Goal: Task Accomplishment & Management: Use online tool/utility

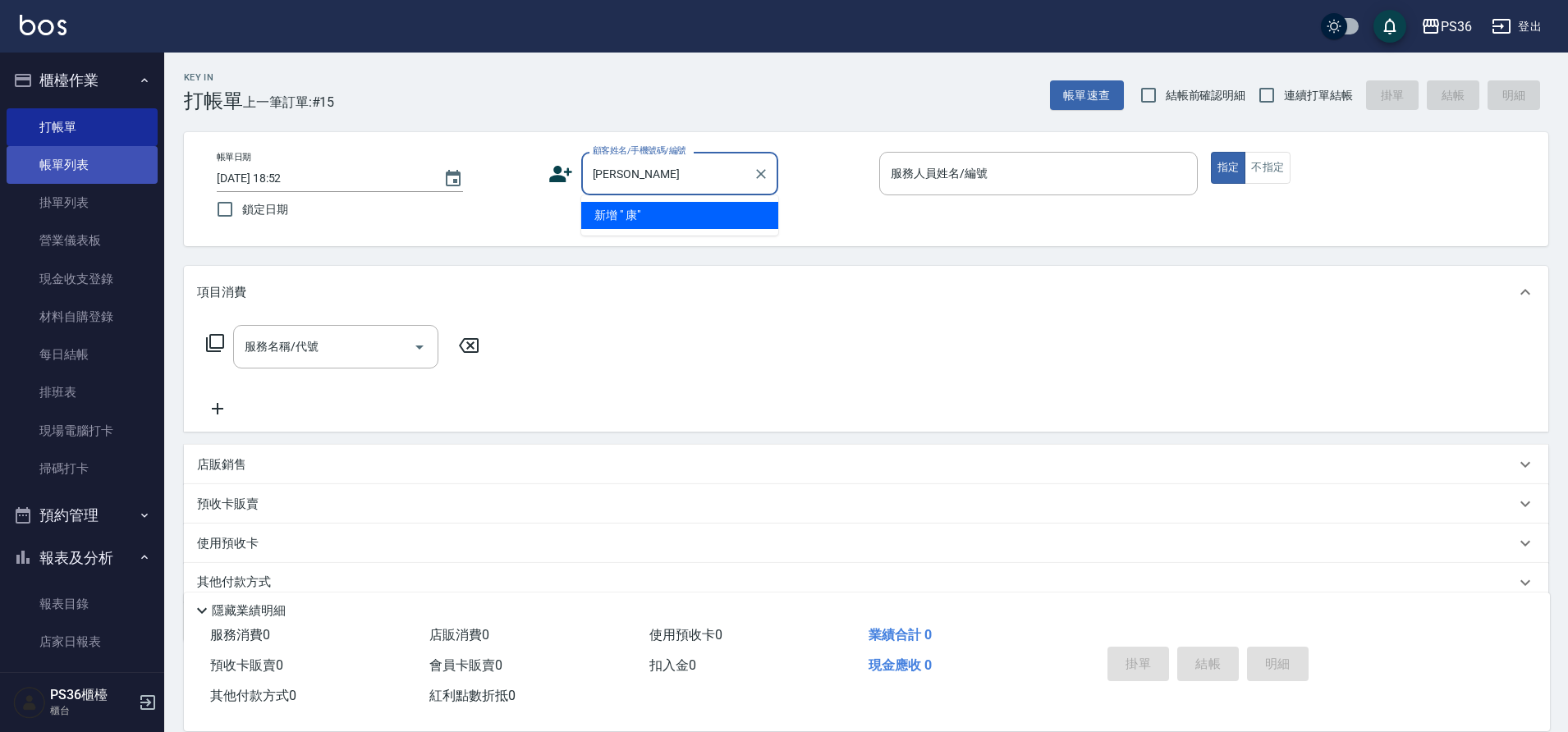
type input "[PERSON_NAME]"
click at [83, 163] on link "帳單列表" at bounding box center [82, 164] width 151 height 38
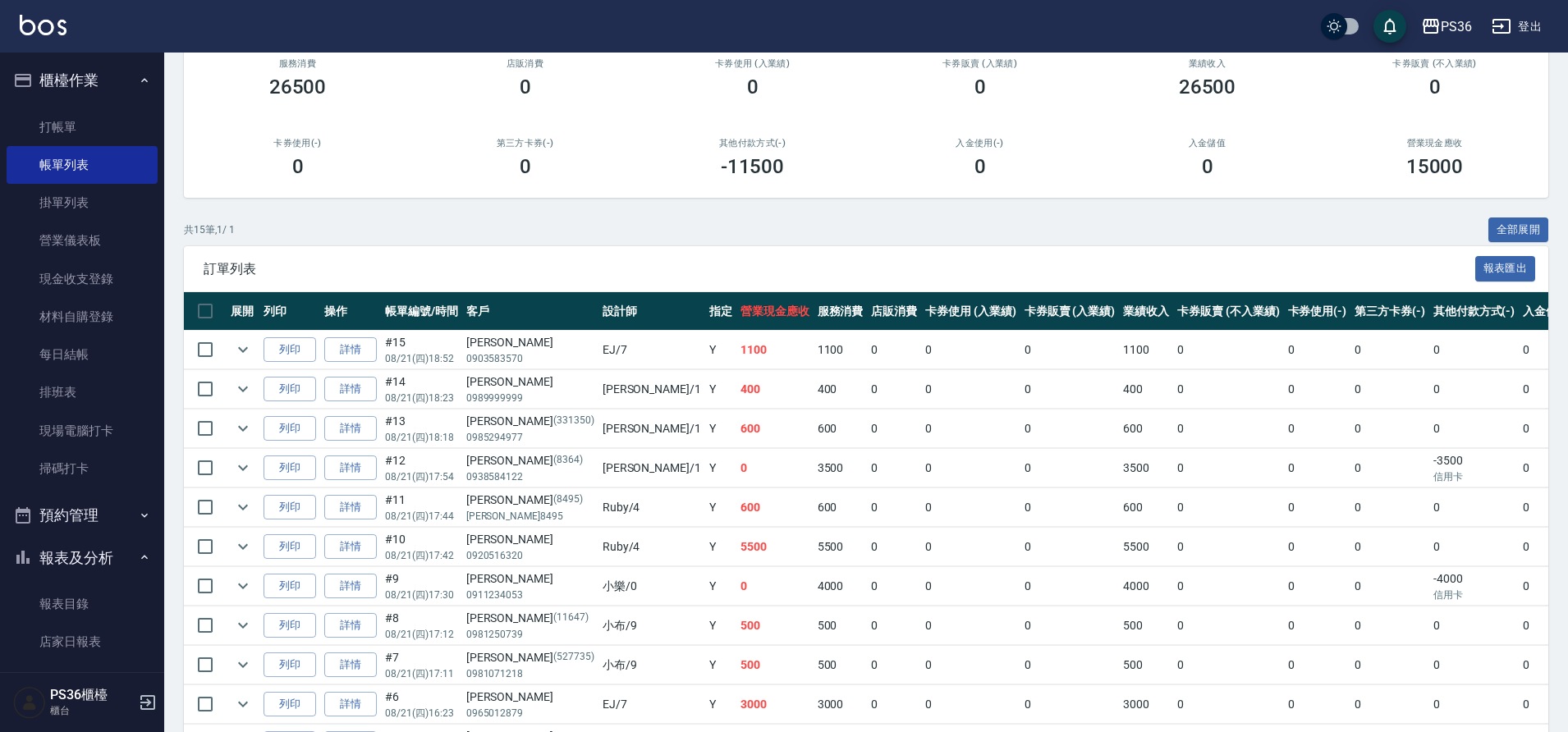
scroll to position [164, 0]
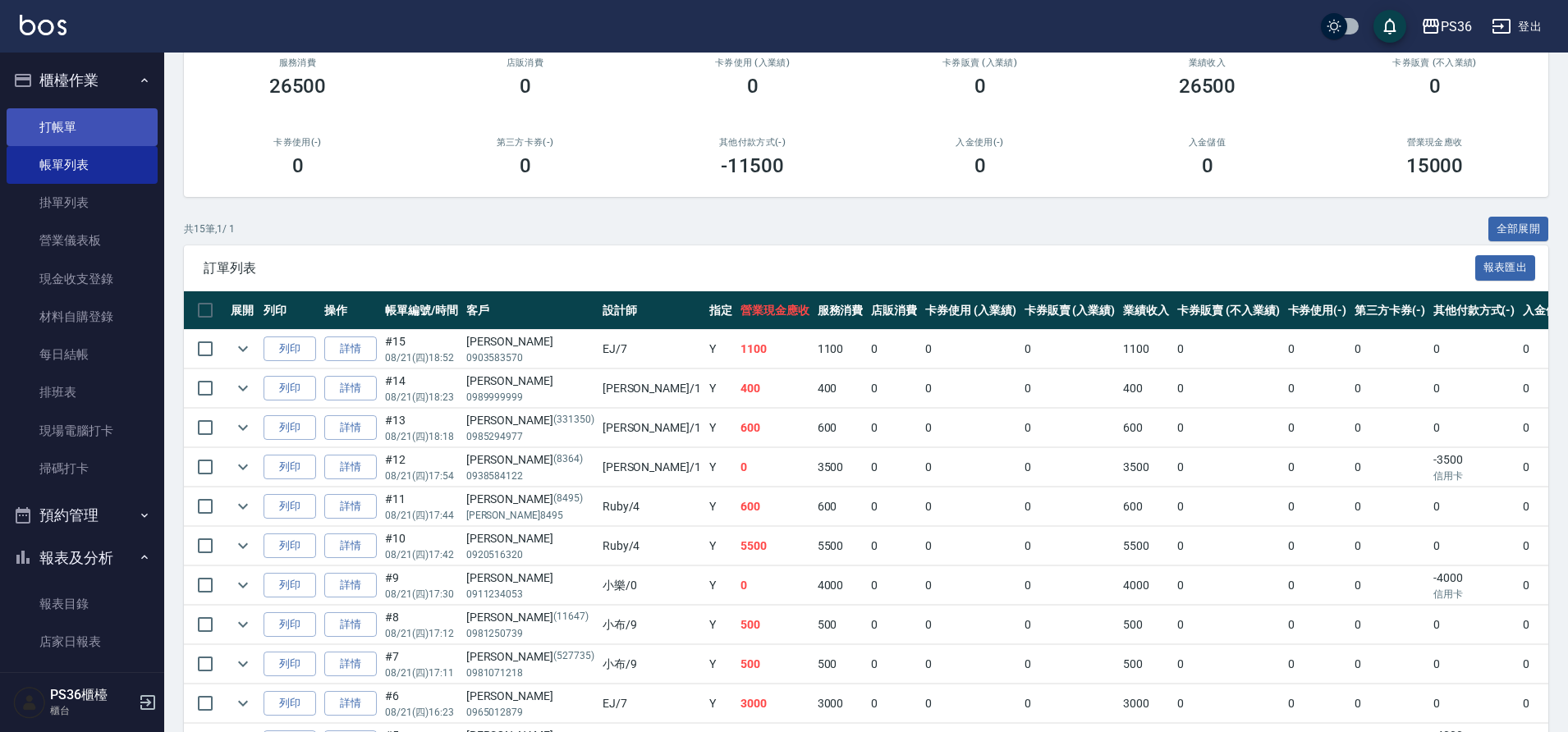
click at [115, 129] on link "打帳單" at bounding box center [82, 127] width 151 height 38
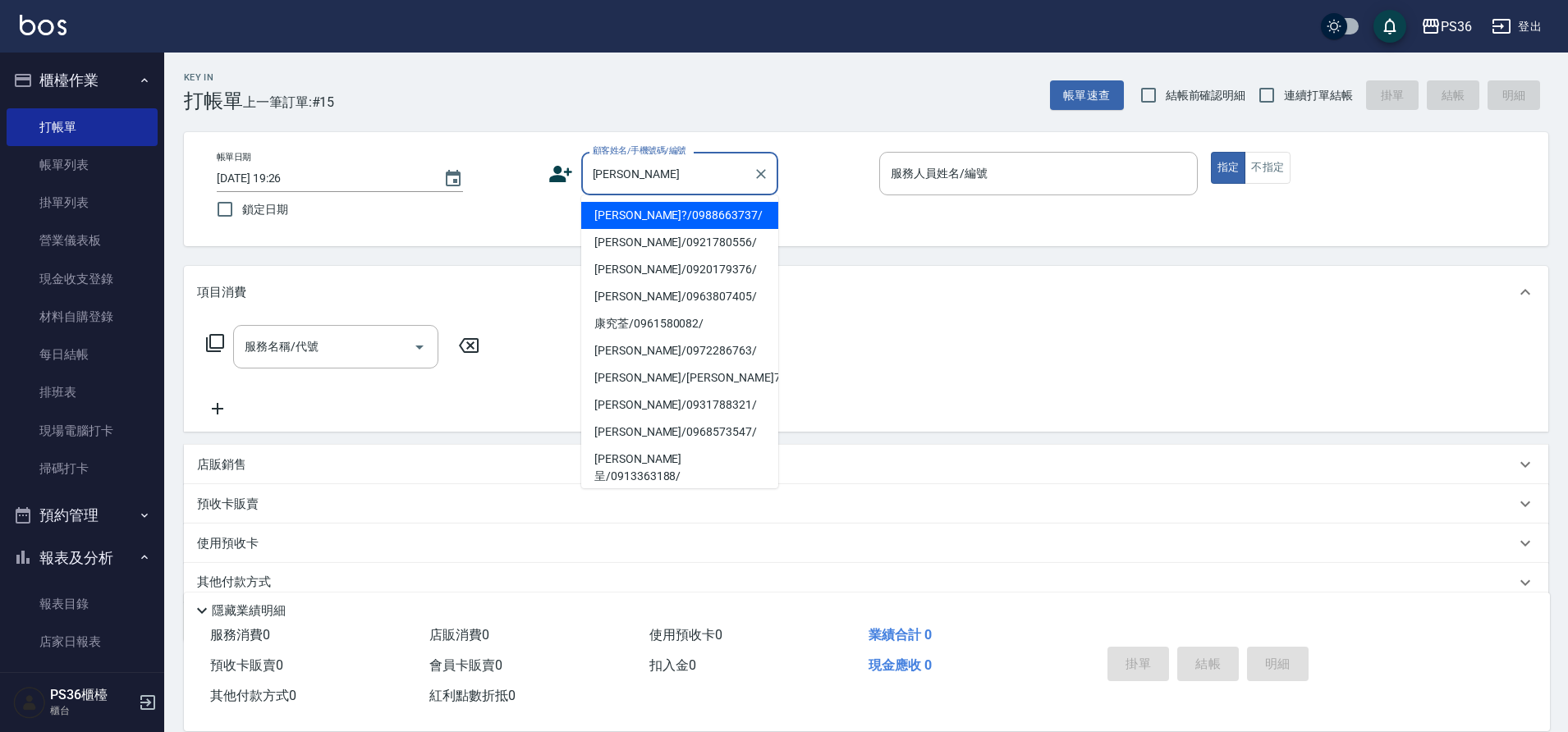
click at [677, 209] on li "[PERSON_NAME]?/0988663737/" at bounding box center [680, 215] width 197 height 27
type input "[PERSON_NAME]?/0988663737/"
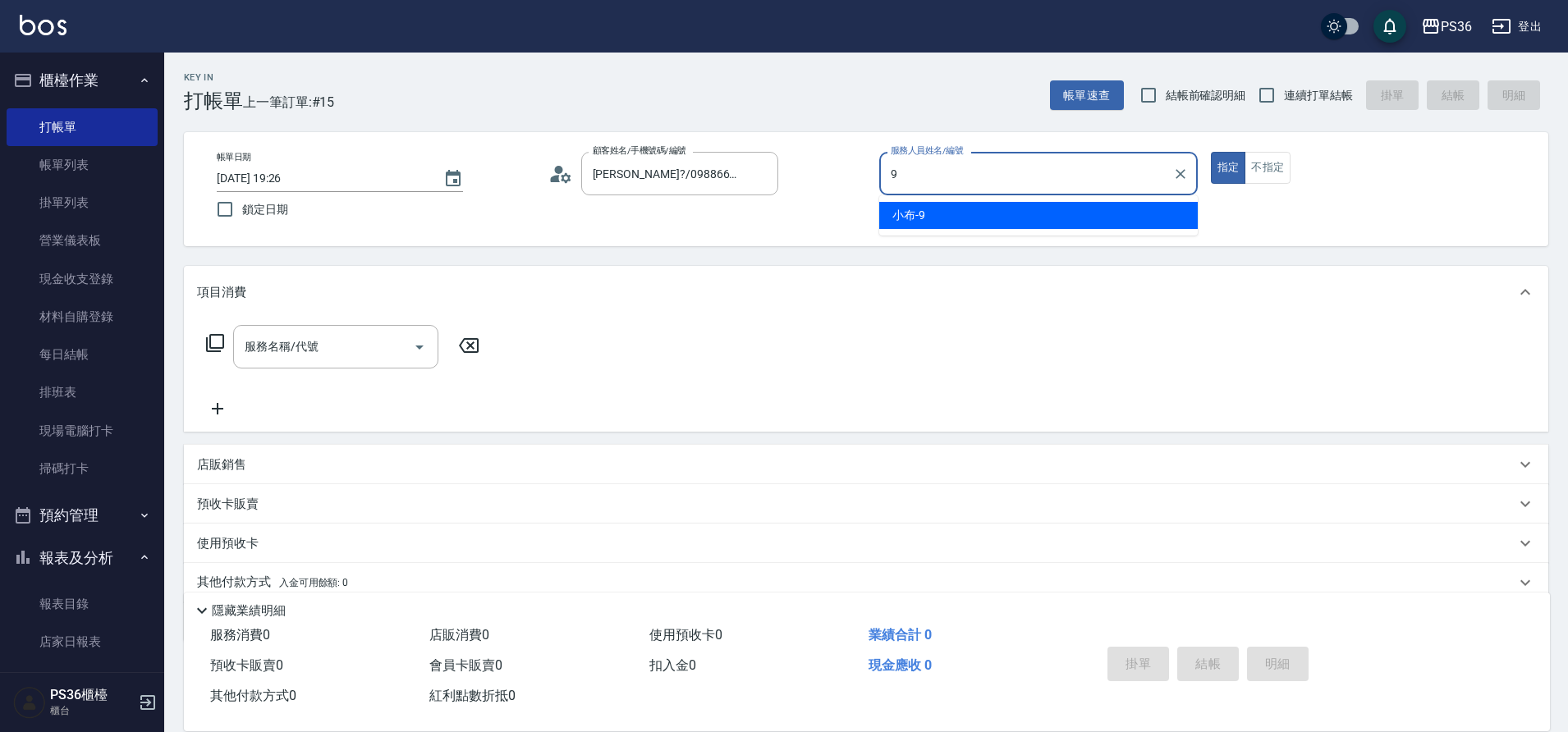
type input "小布-9"
type button "true"
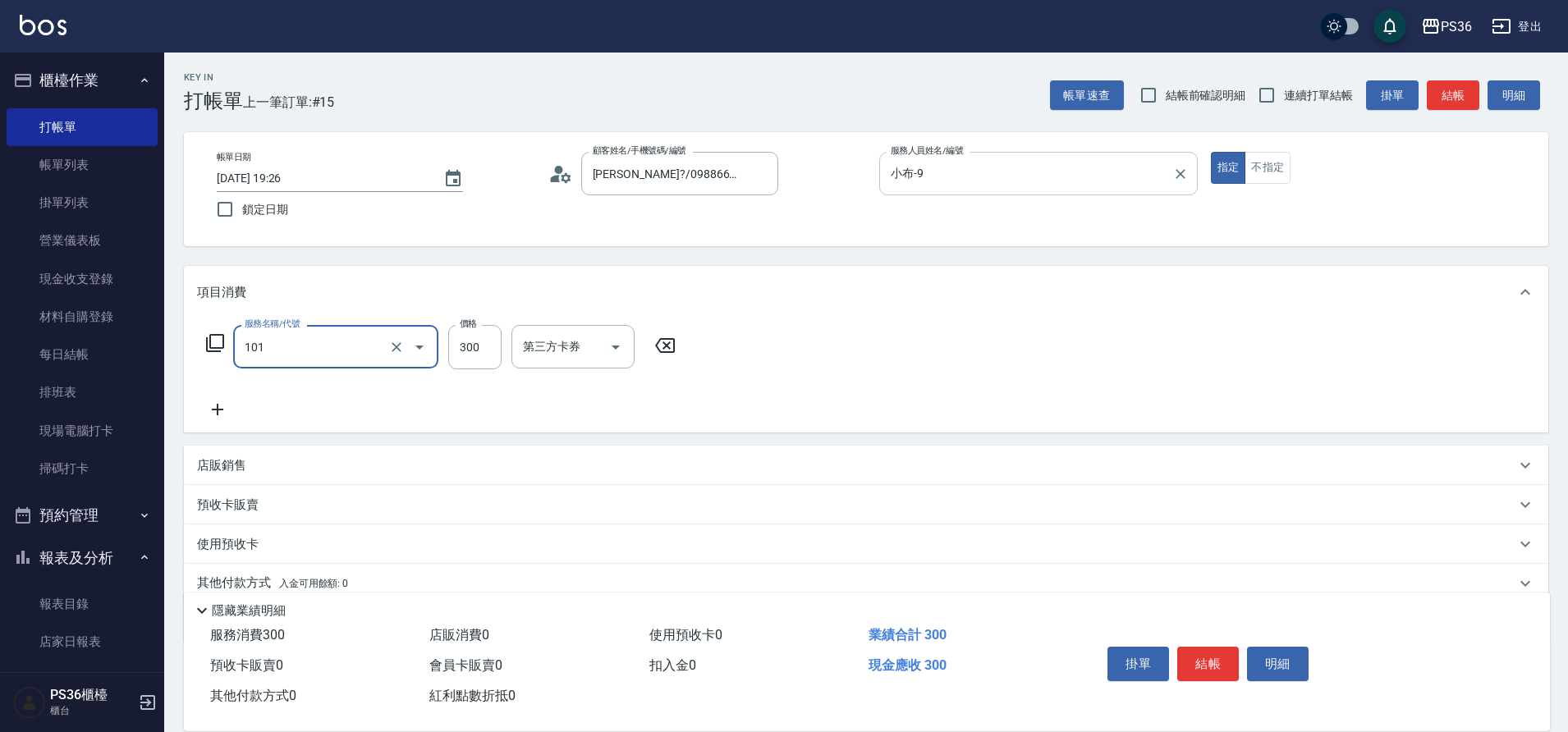
type input "洗髮(101)"
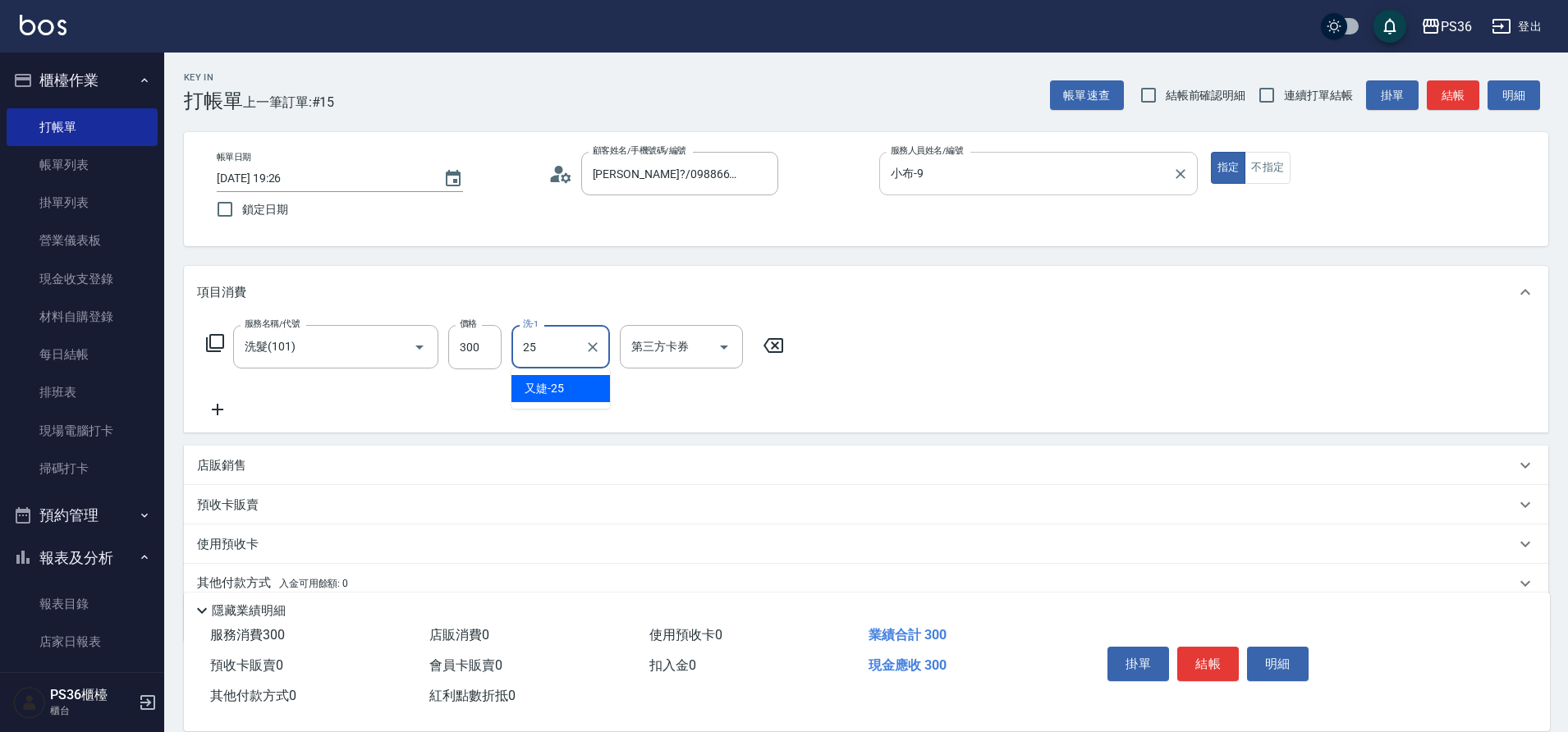
type input "又婕-25"
click at [1181, 669] on button "結帳" at bounding box center [1209, 664] width 62 height 35
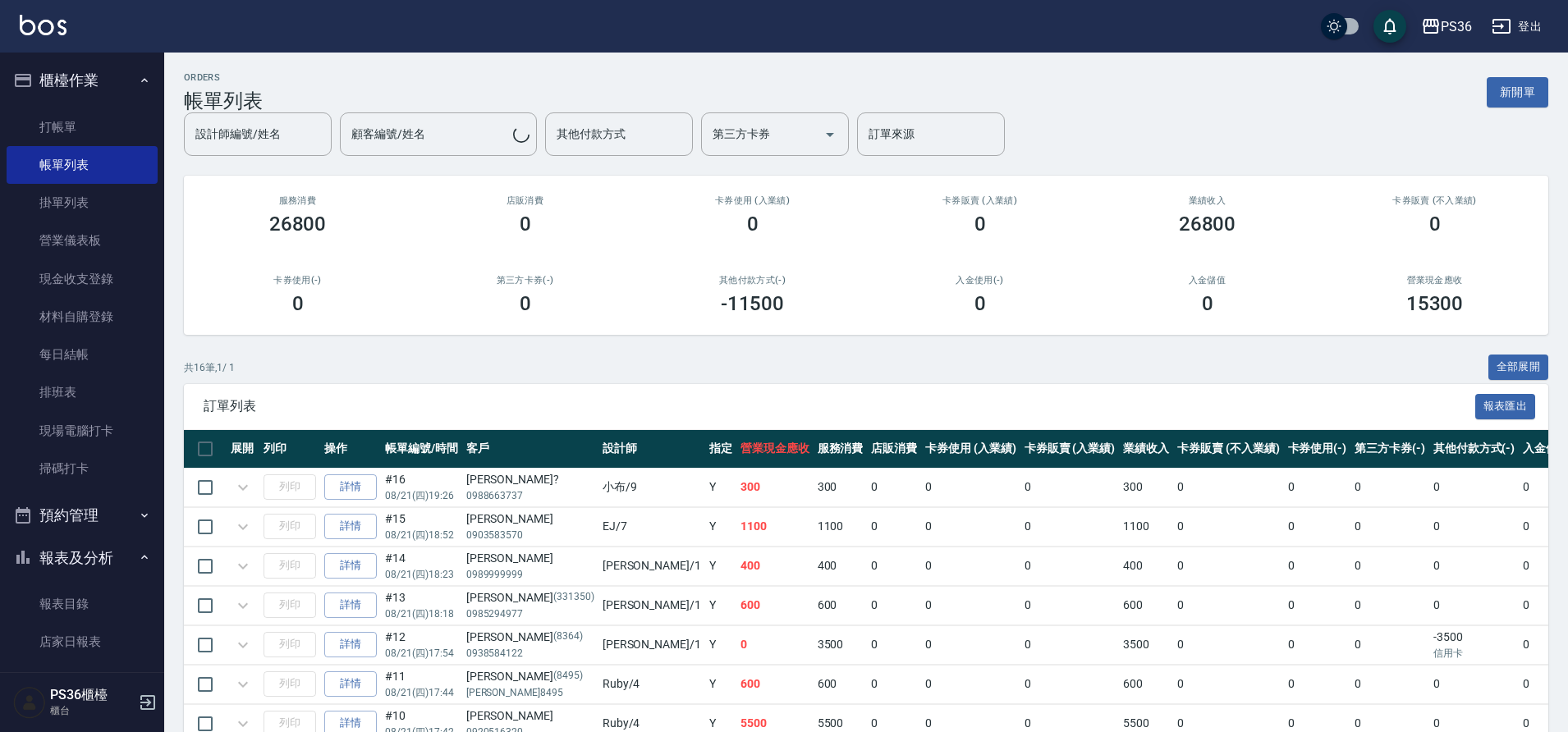
scroll to position [575, 0]
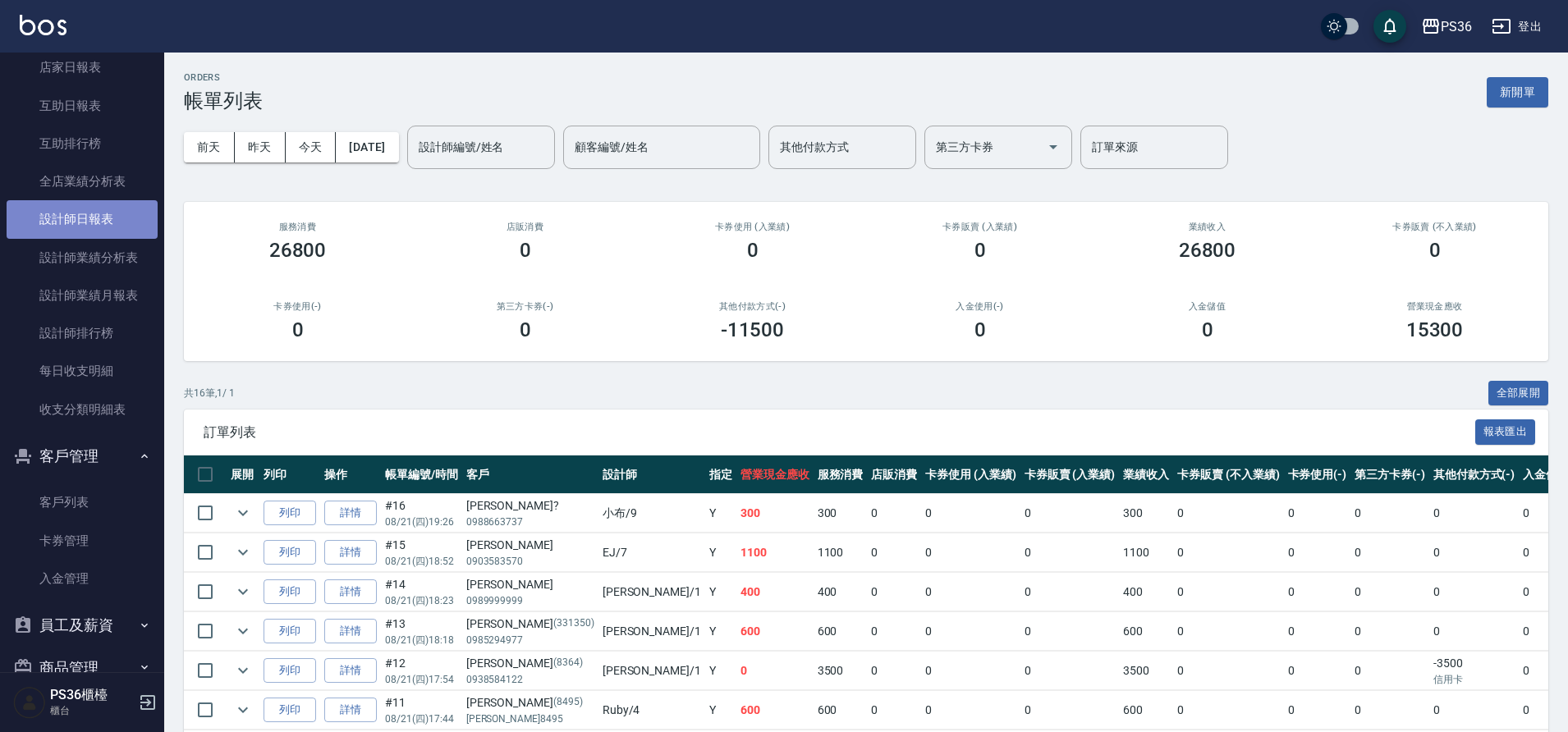
click at [106, 223] on link "設計師日報表" at bounding box center [82, 218] width 151 height 38
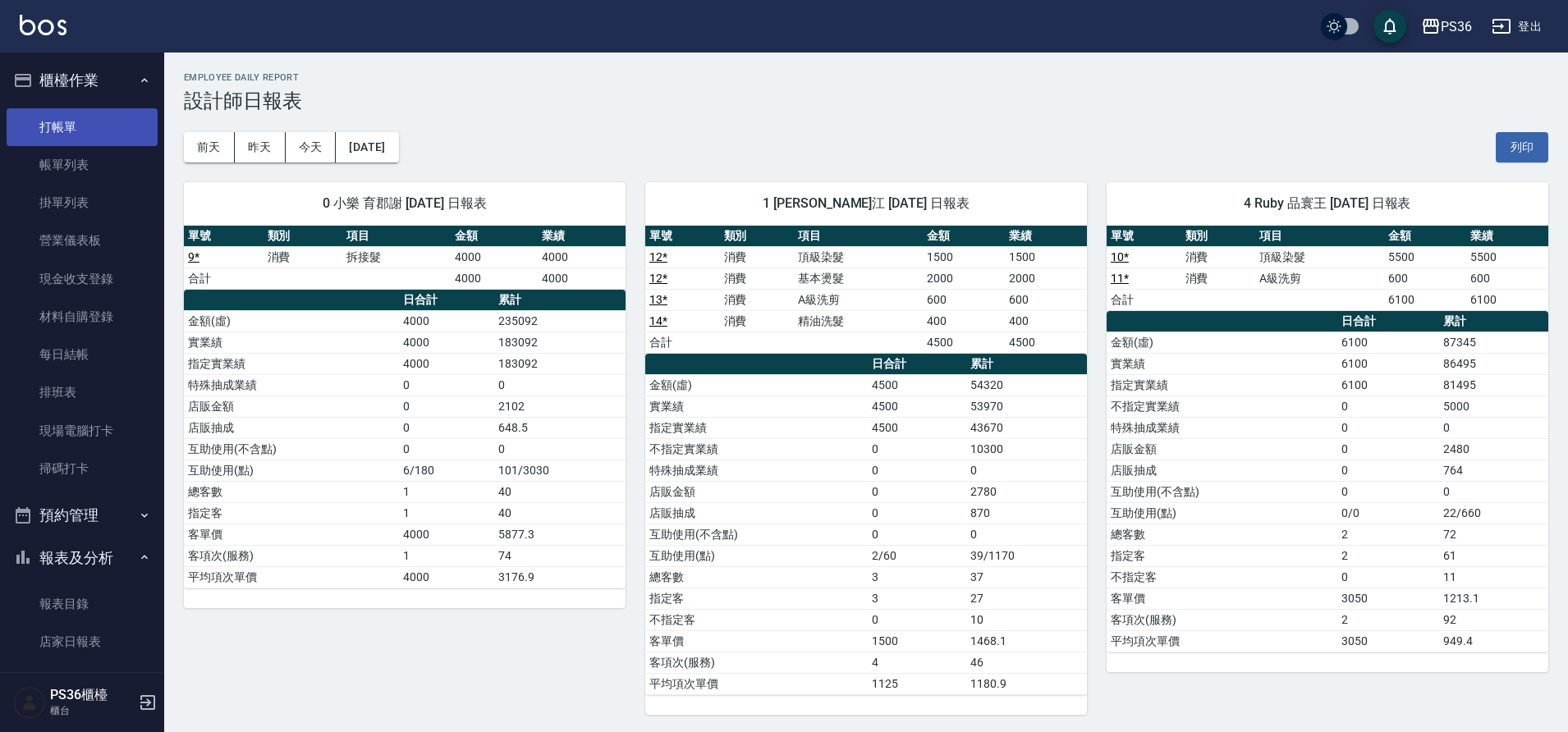
click at [85, 136] on link "打帳單" at bounding box center [82, 127] width 151 height 38
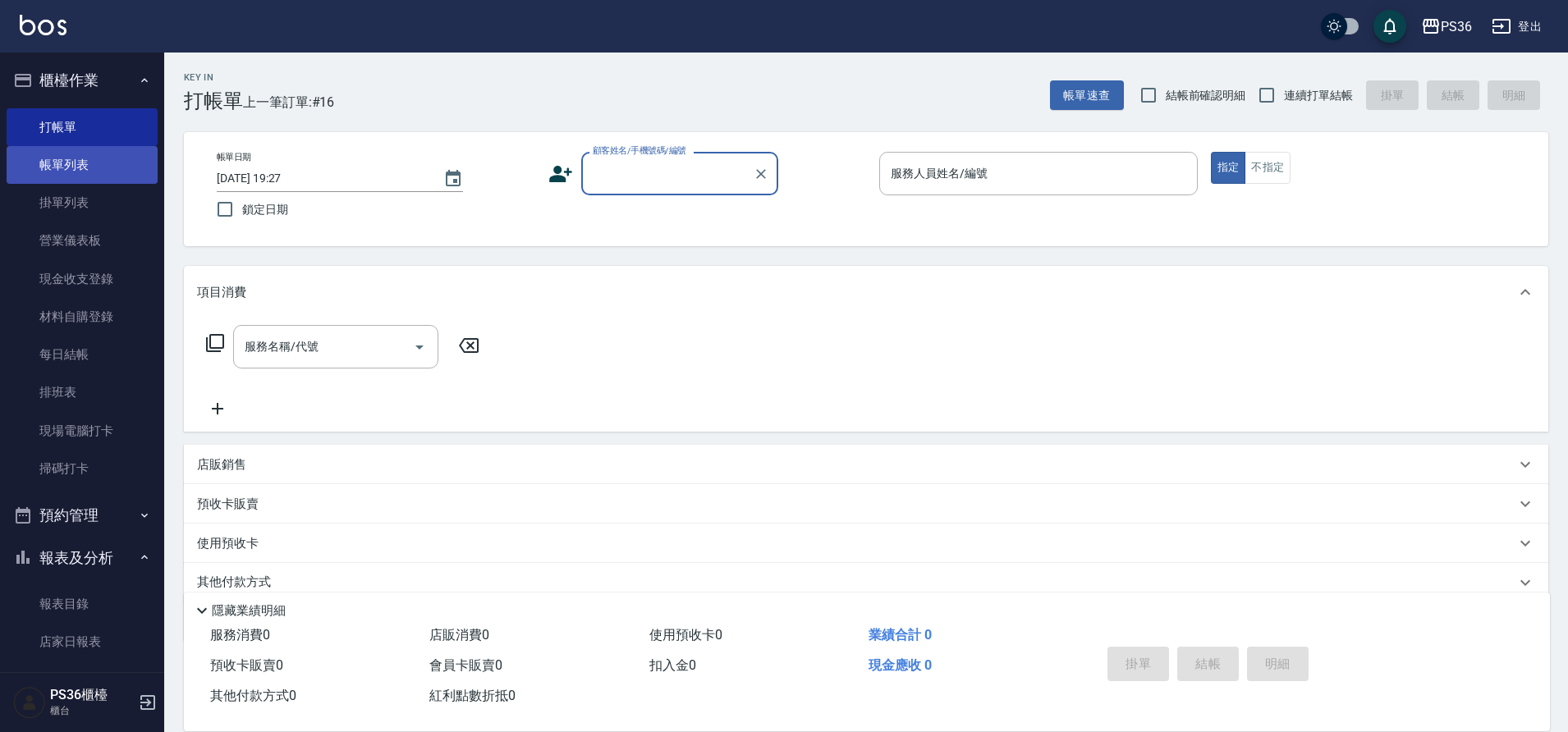
click at [83, 176] on link "帳單列表" at bounding box center [82, 164] width 151 height 38
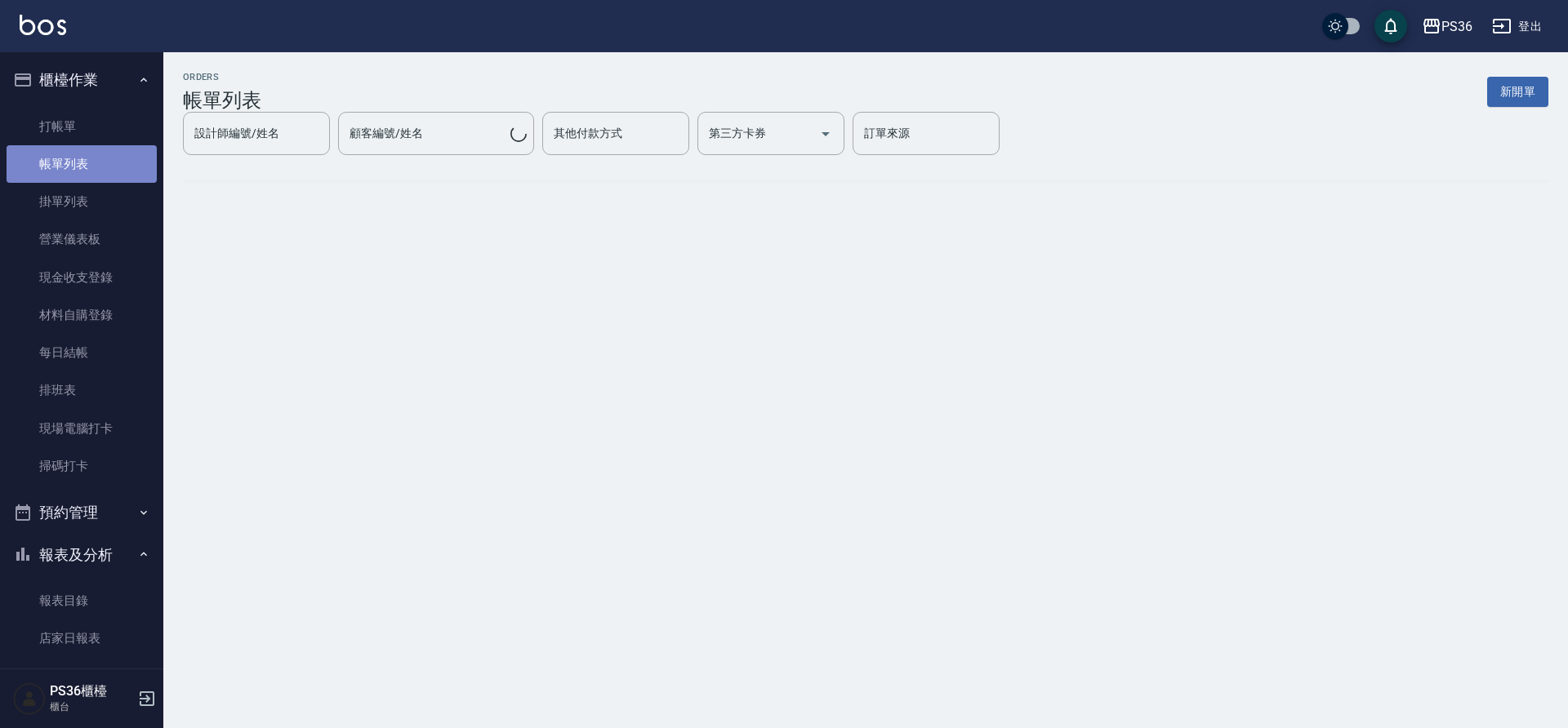
click at [88, 172] on link "帳單列表" at bounding box center [82, 163] width 150 height 37
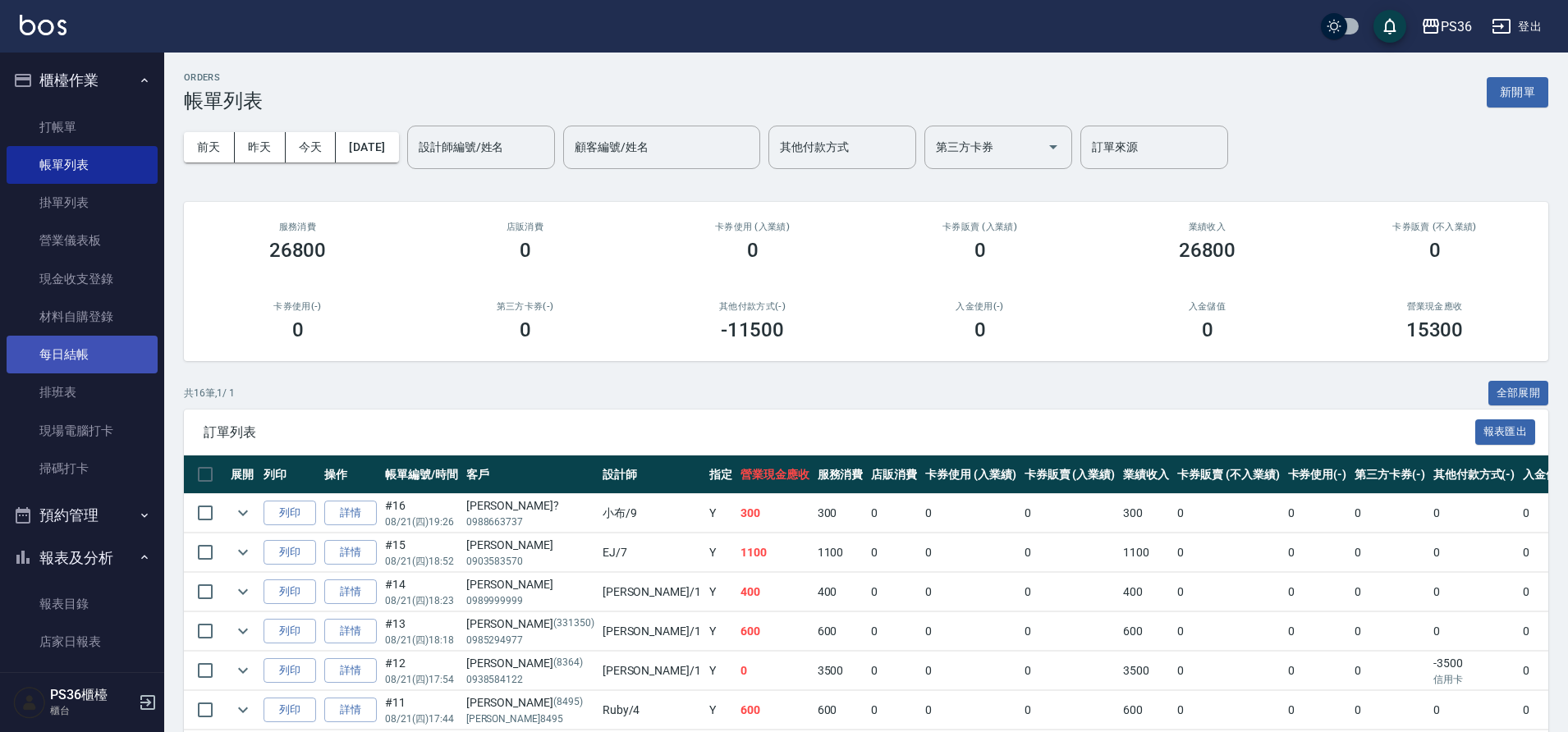
click at [57, 360] on link "每日結帳" at bounding box center [82, 354] width 151 height 38
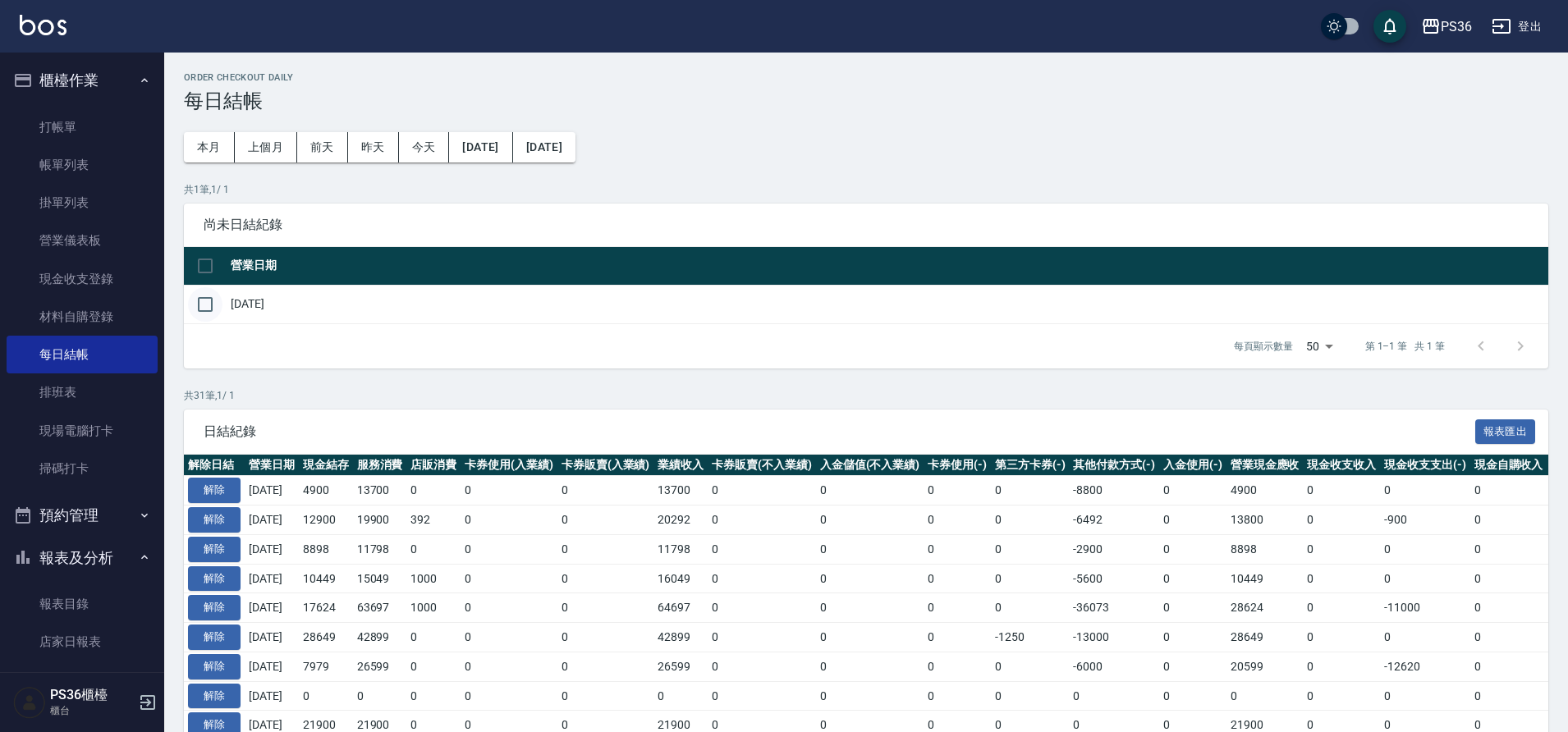
click at [216, 306] on input "checkbox" at bounding box center [206, 304] width 35 height 35
checkbox input "true"
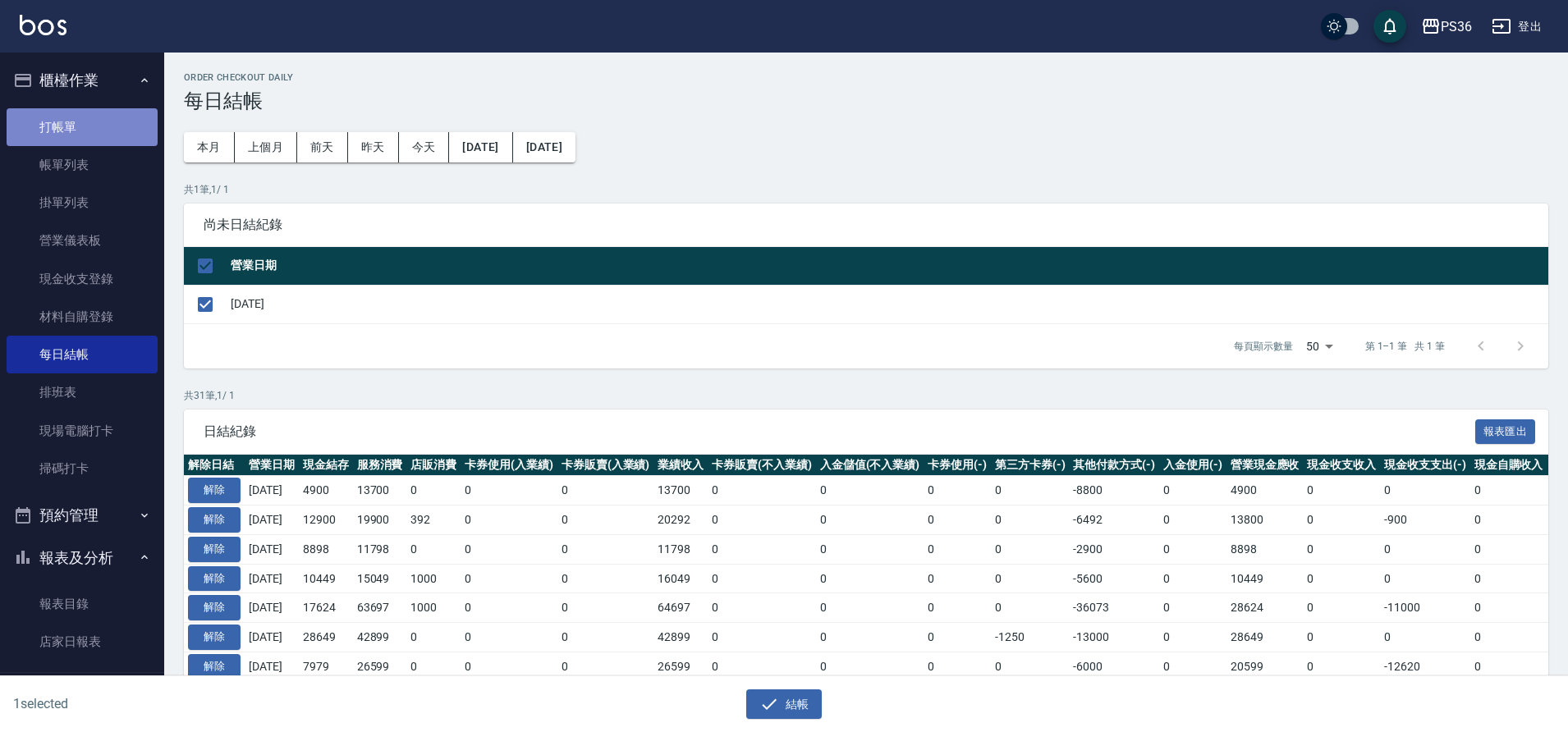
click at [112, 134] on link "打帳單" at bounding box center [82, 127] width 151 height 38
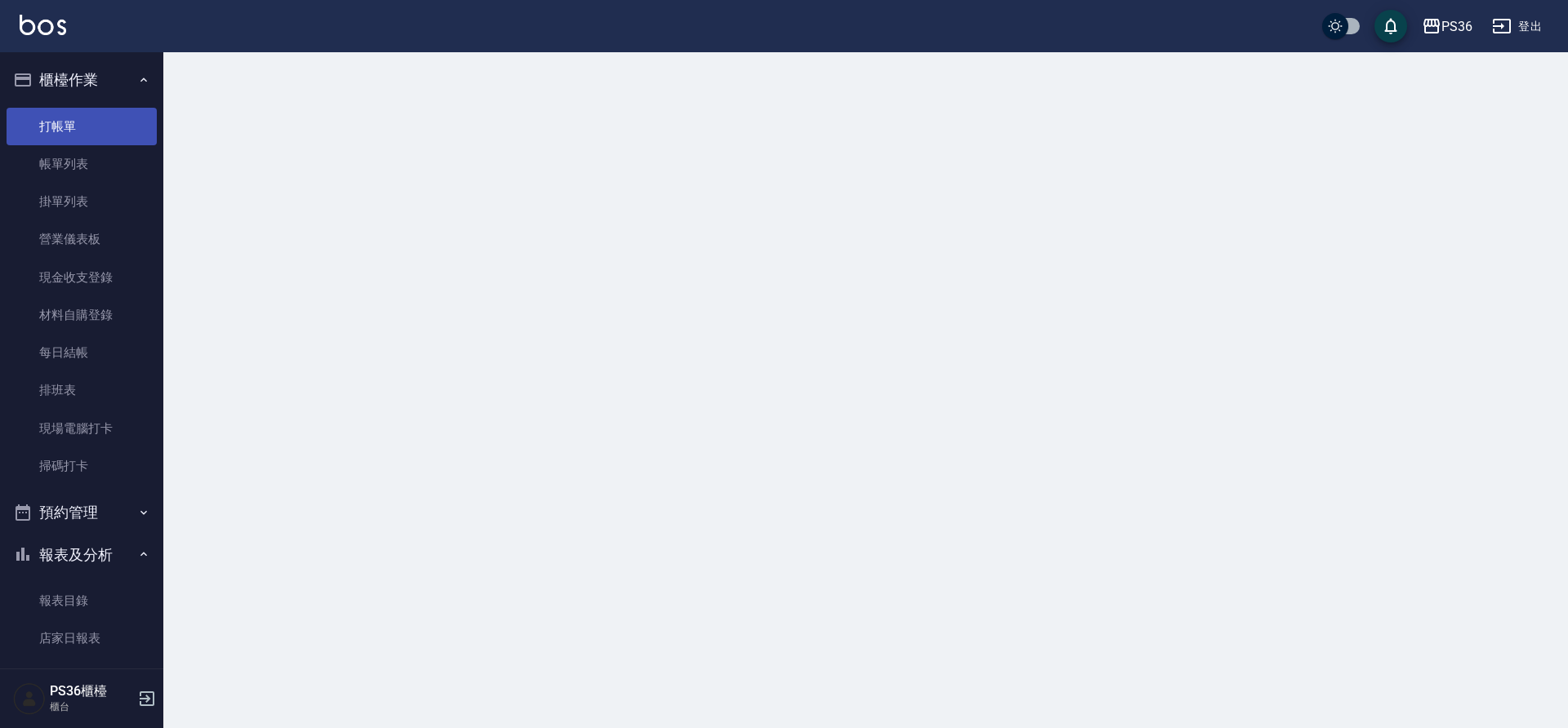
click at [111, 133] on link "打帳單" at bounding box center [82, 126] width 150 height 37
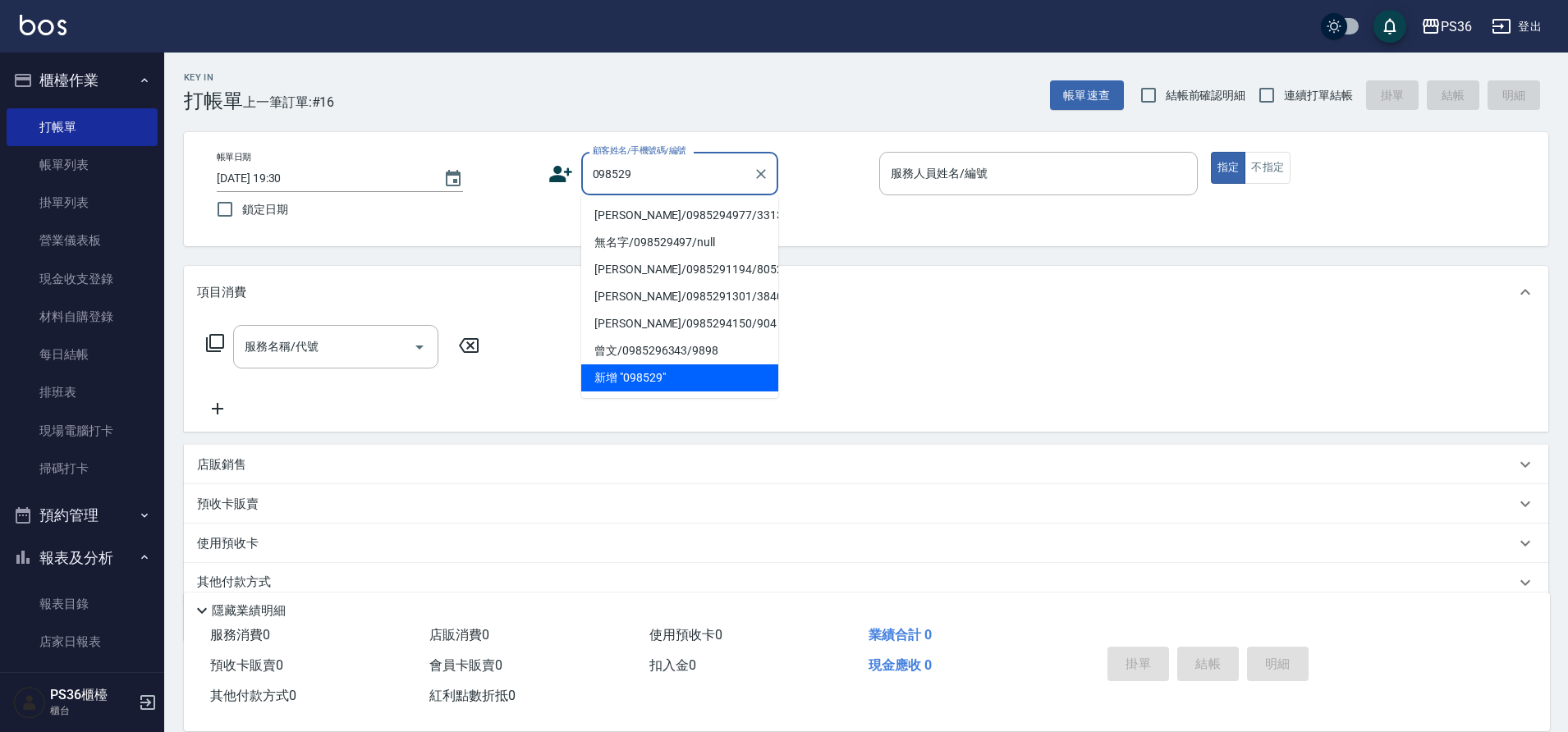
click at [611, 211] on li "[PERSON_NAME]/0985294977/331350" at bounding box center [680, 215] width 197 height 27
type input "[PERSON_NAME]/0985294977/331350"
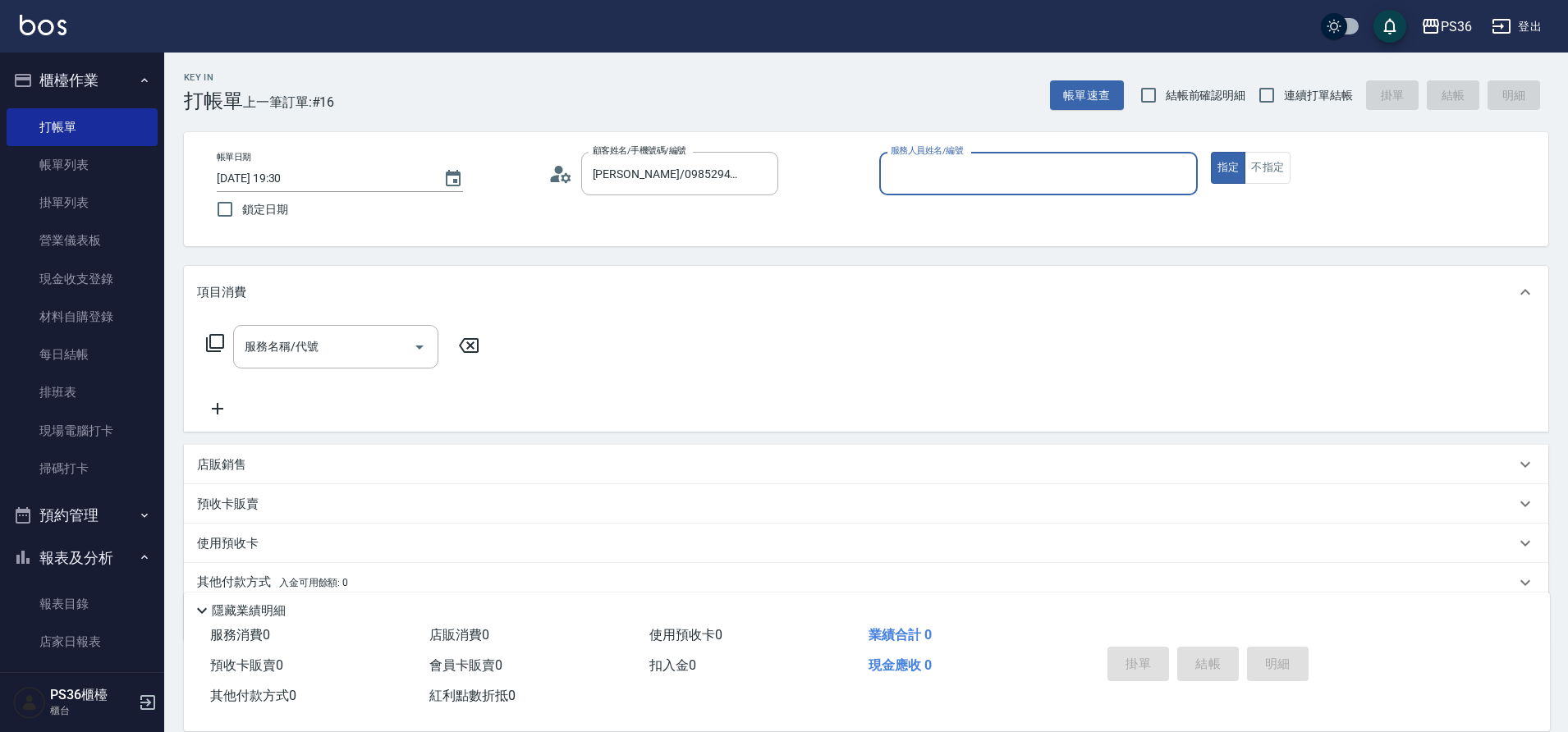
type input "[PERSON_NAME]-1"
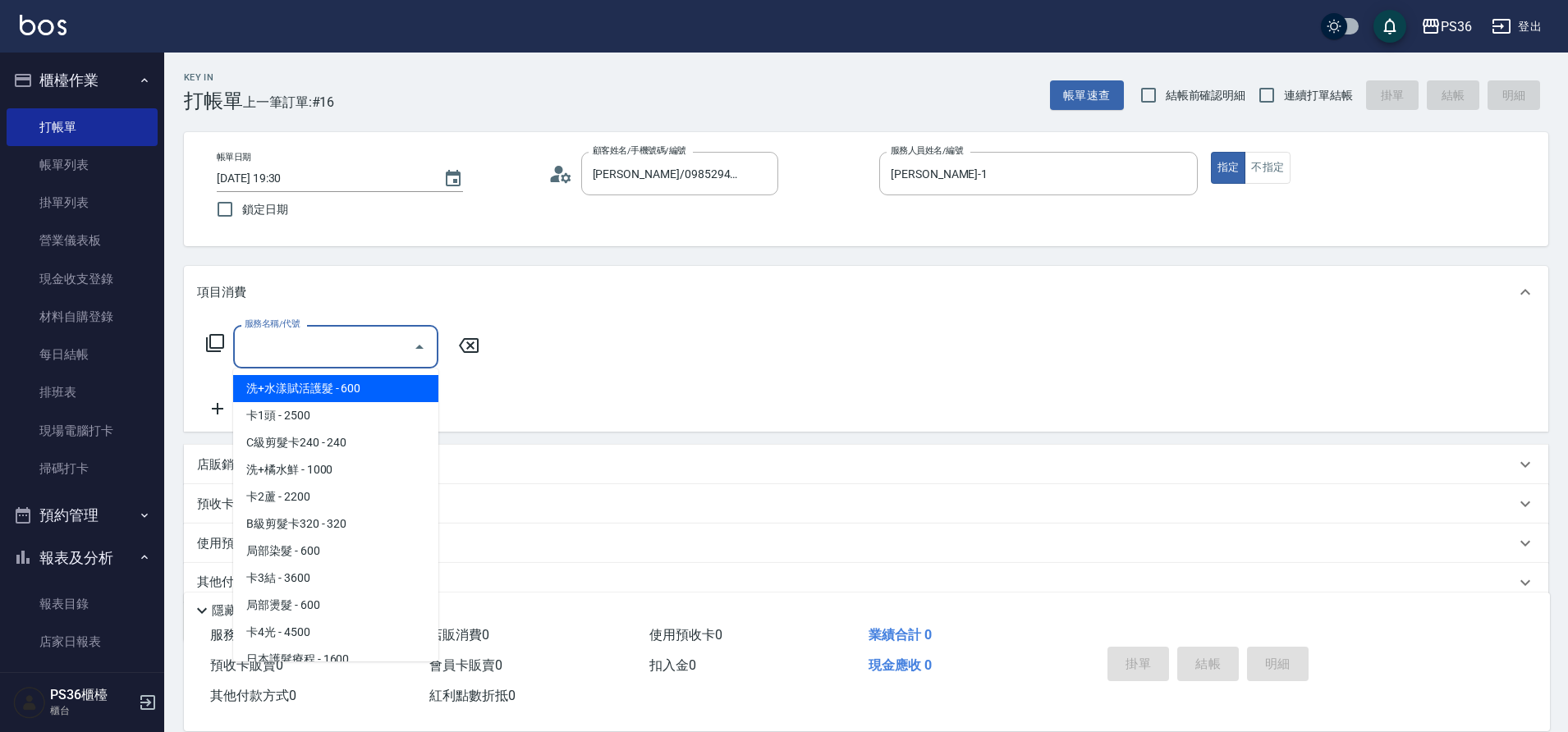
click at [378, 340] on input "服務名稱/代號" at bounding box center [324, 347] width 166 height 29
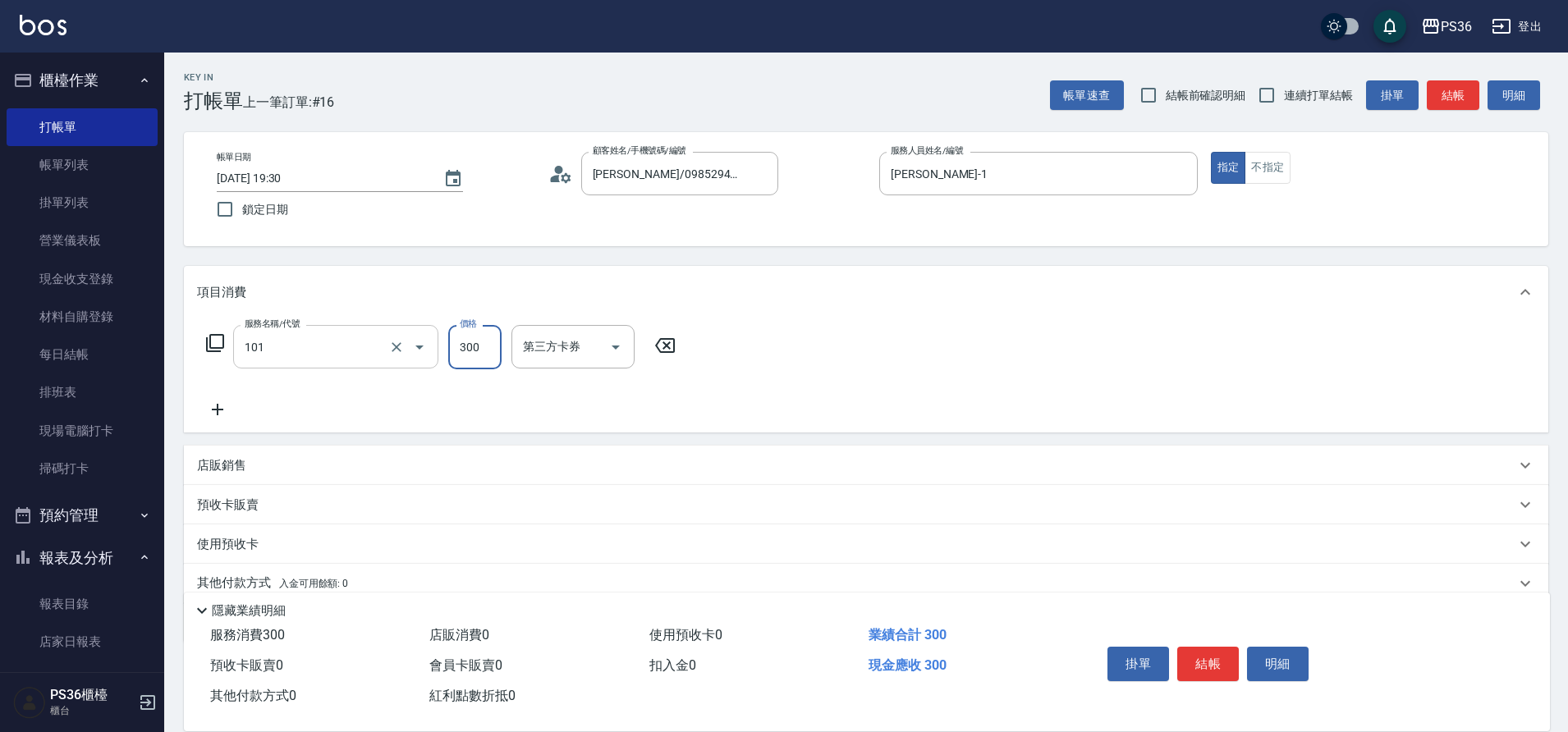
type input "洗髮(101)"
click at [1199, 654] on button "結帳" at bounding box center [1209, 664] width 62 height 35
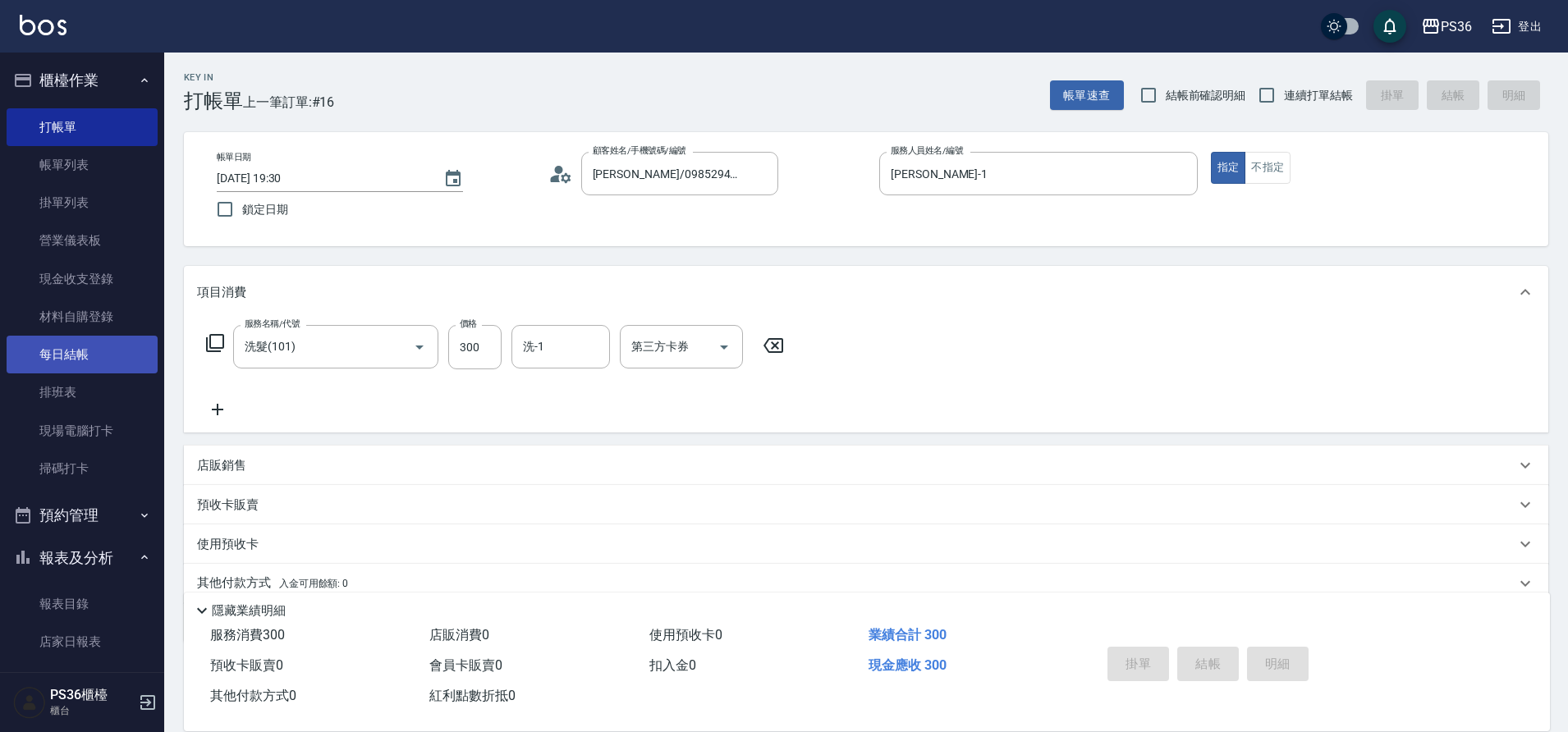
click at [90, 363] on link "每日結帳" at bounding box center [82, 354] width 151 height 38
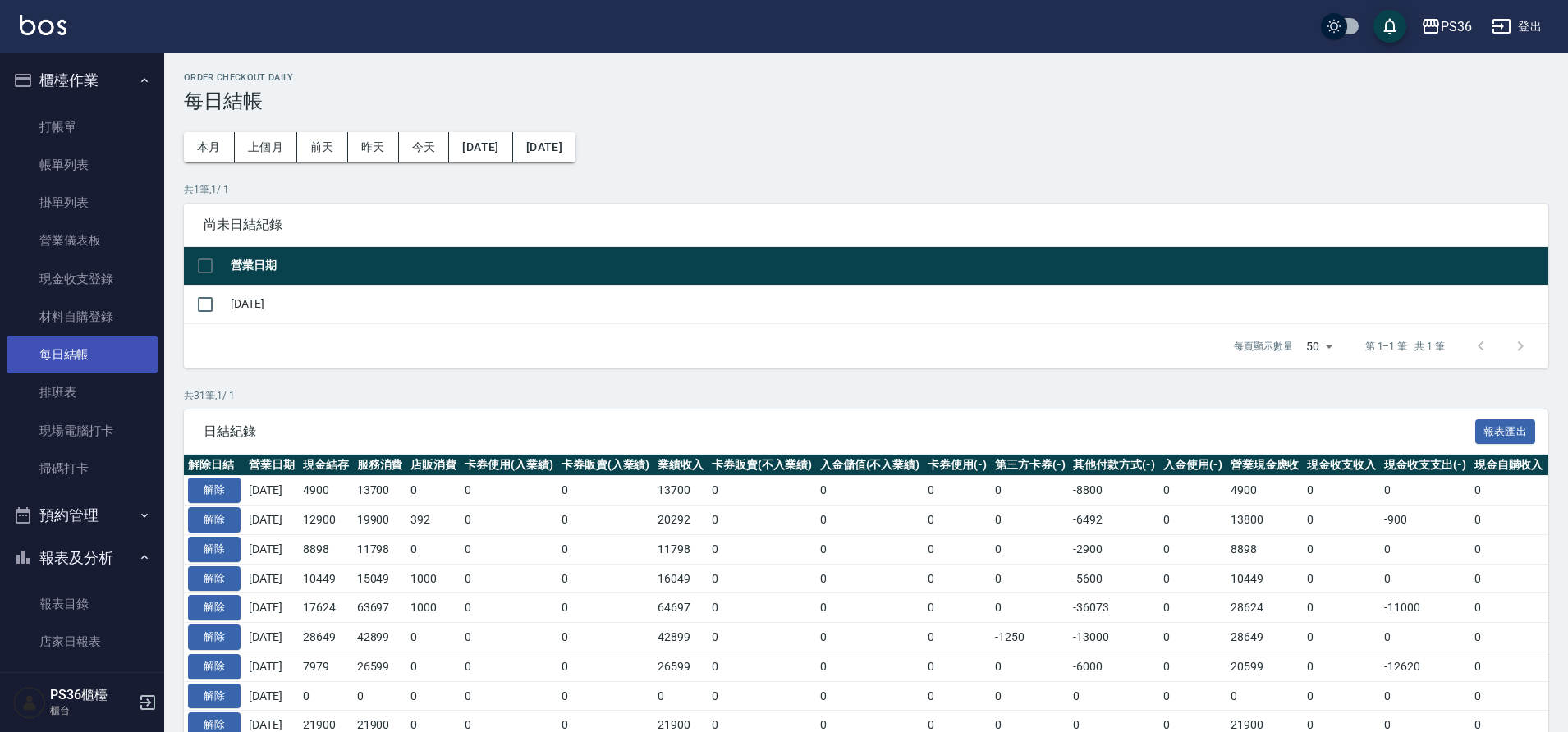
click at [90, 363] on link "每日結帳" at bounding box center [82, 354] width 151 height 38
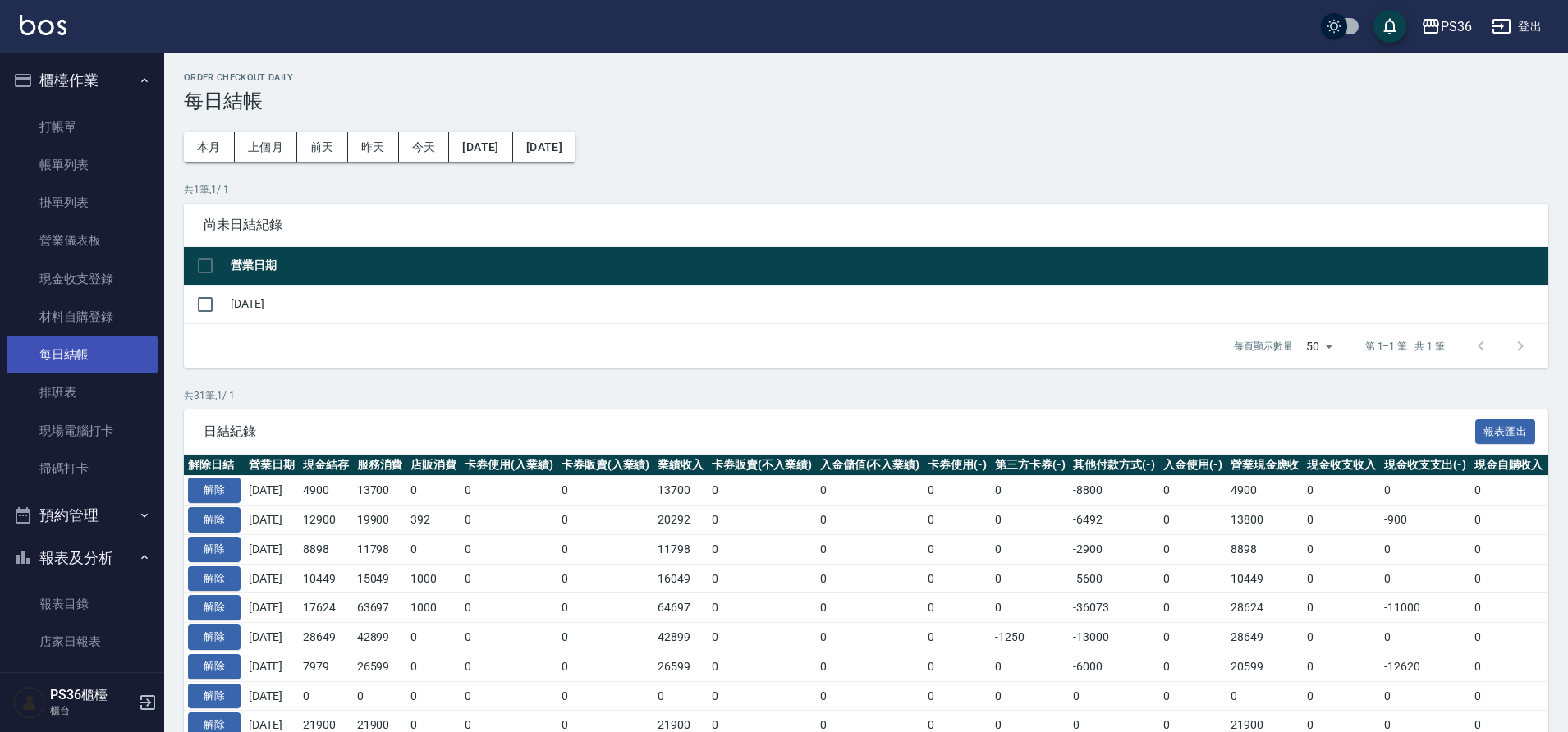
click at [90, 363] on link "每日結帳" at bounding box center [82, 354] width 151 height 38
click at [211, 308] on input "checkbox" at bounding box center [206, 304] width 35 height 35
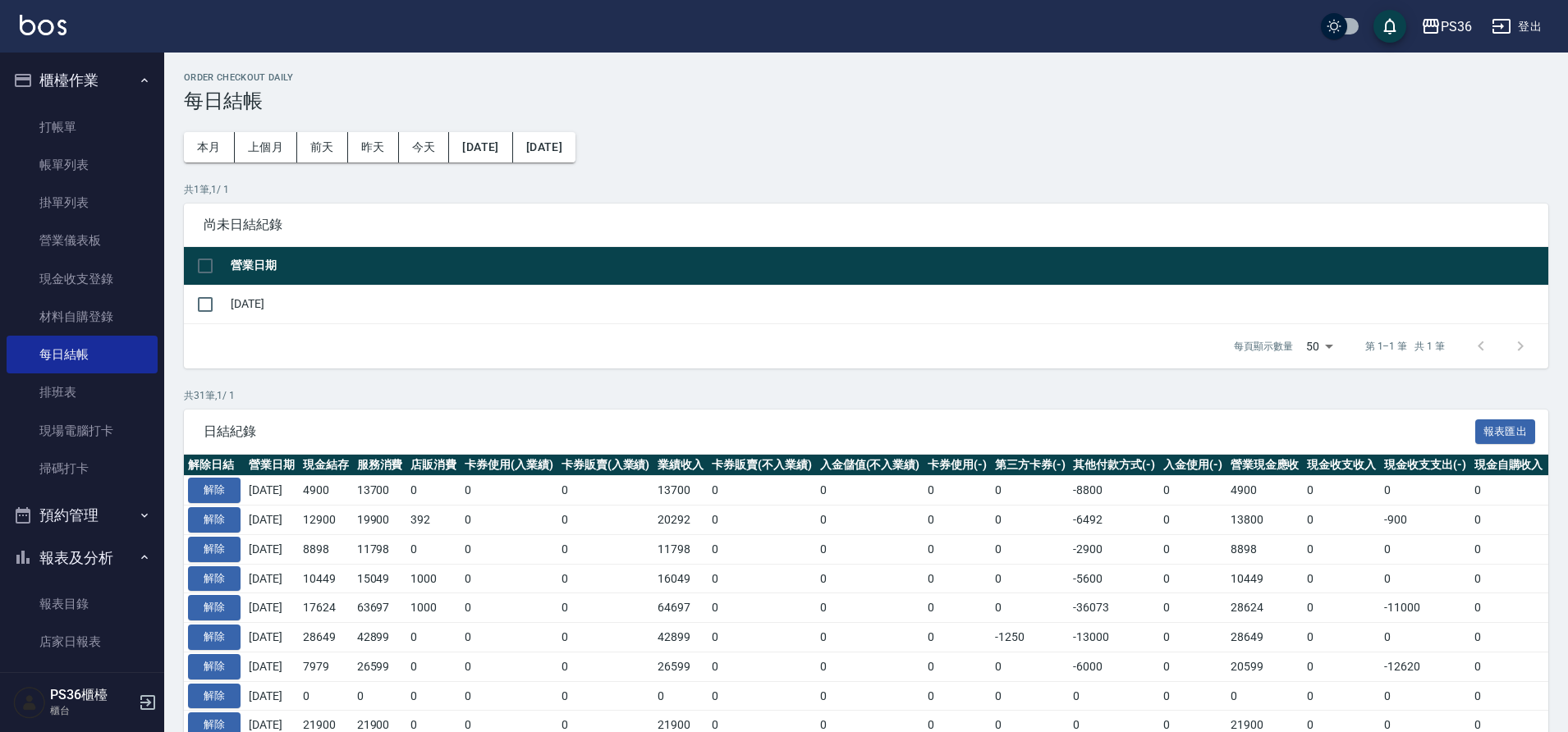
checkbox input "true"
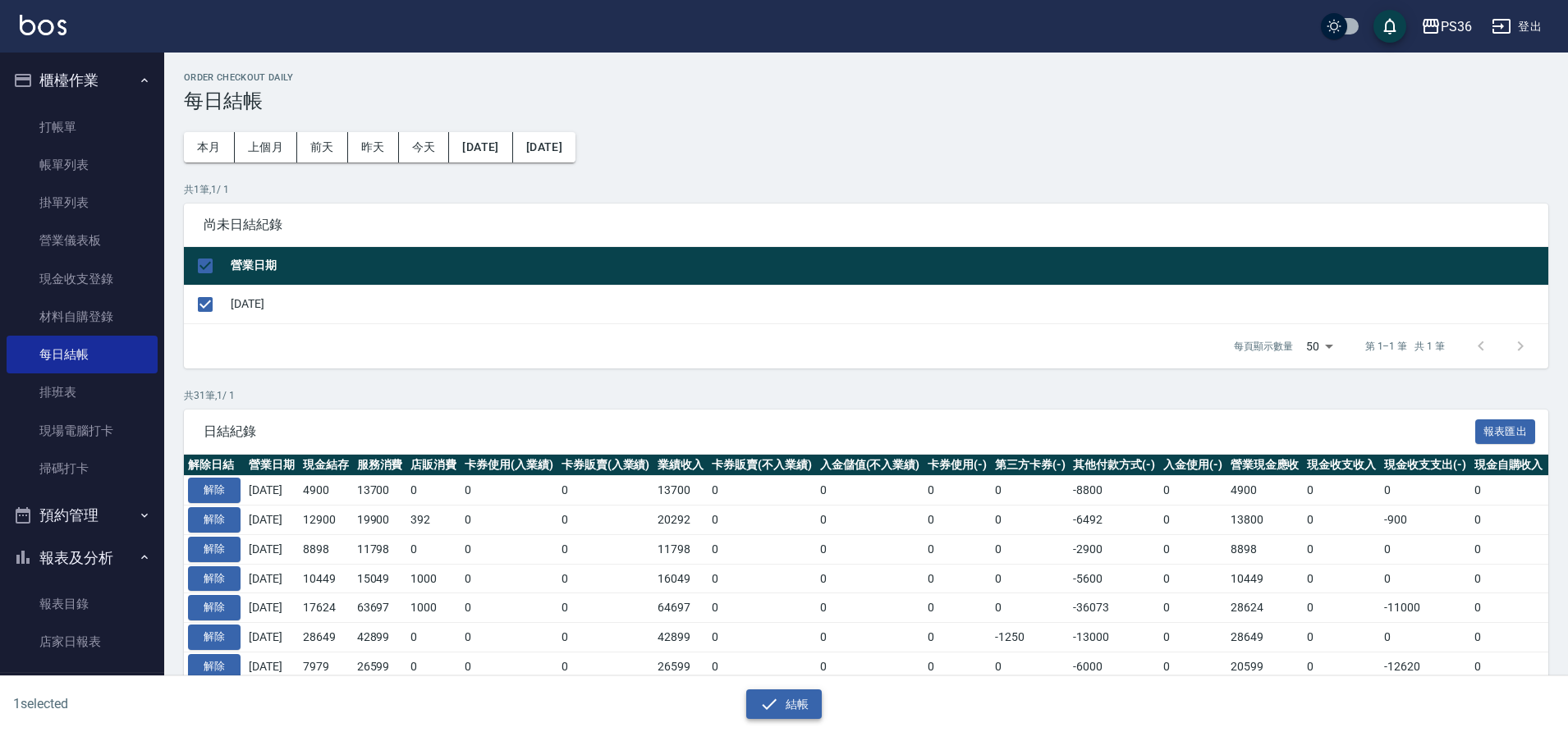
click at [782, 698] on button "結帳" at bounding box center [784, 704] width 76 height 30
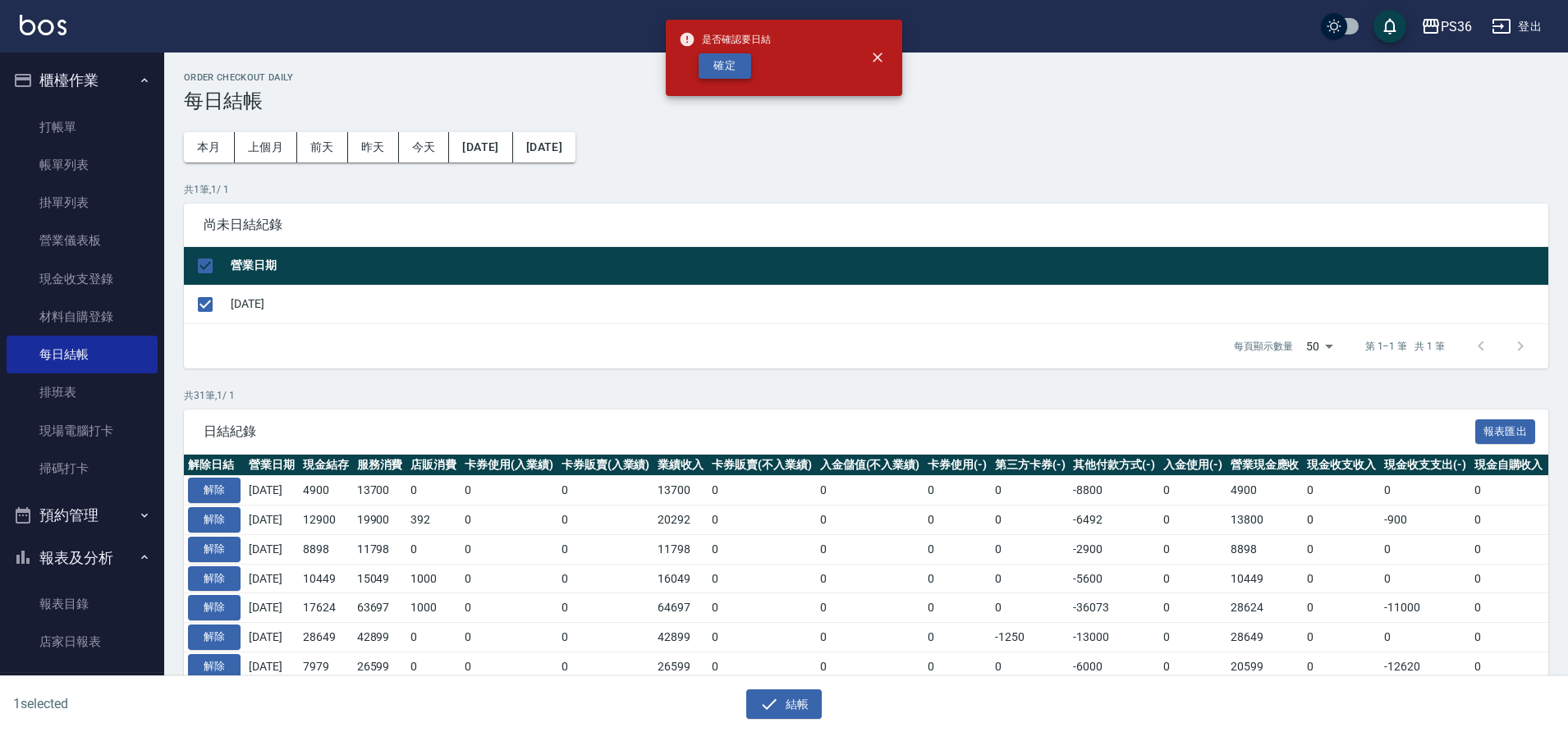
click at [702, 56] on button "確定" at bounding box center [725, 66] width 52 height 25
checkbox input "false"
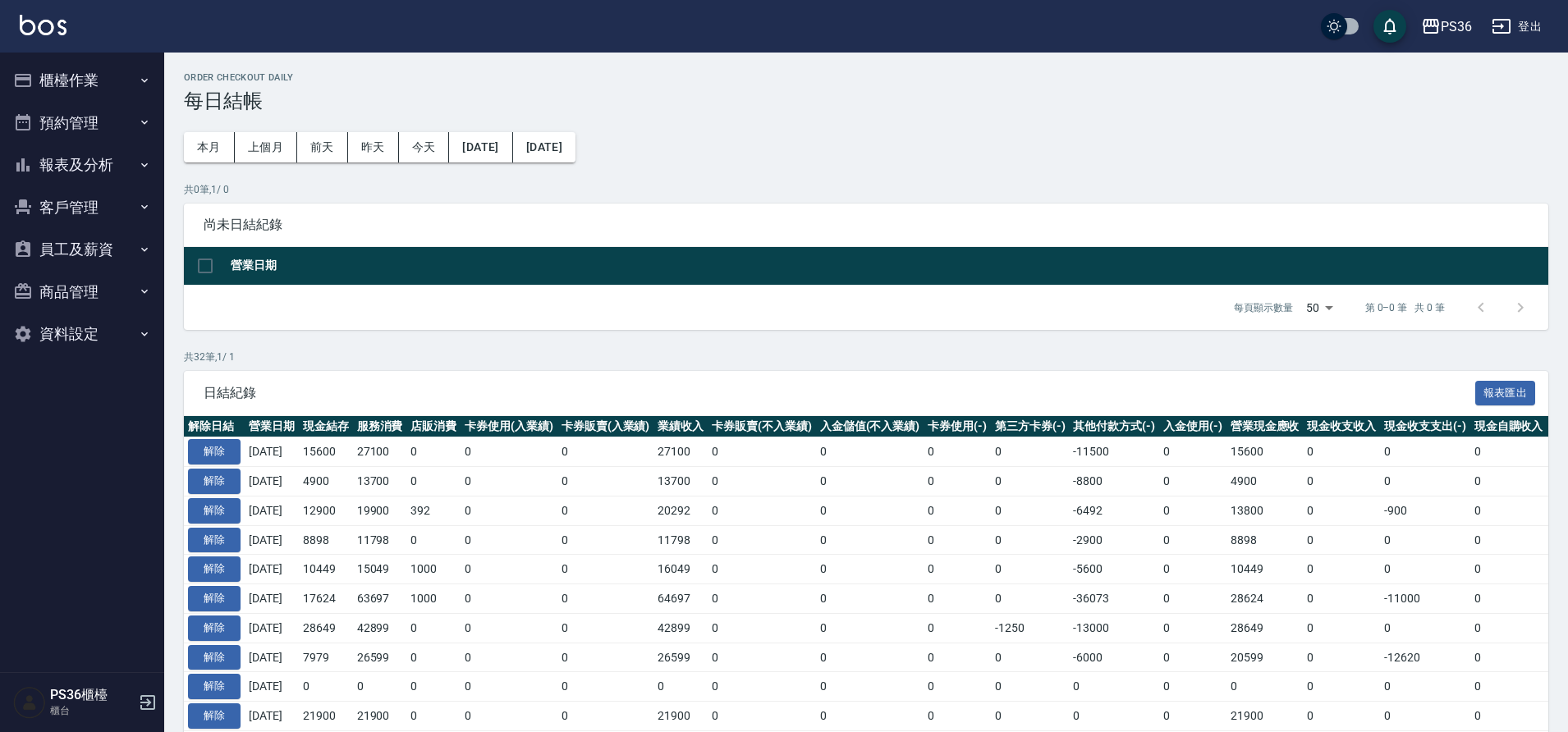
click at [96, 88] on button "櫃檯作業" at bounding box center [82, 80] width 151 height 42
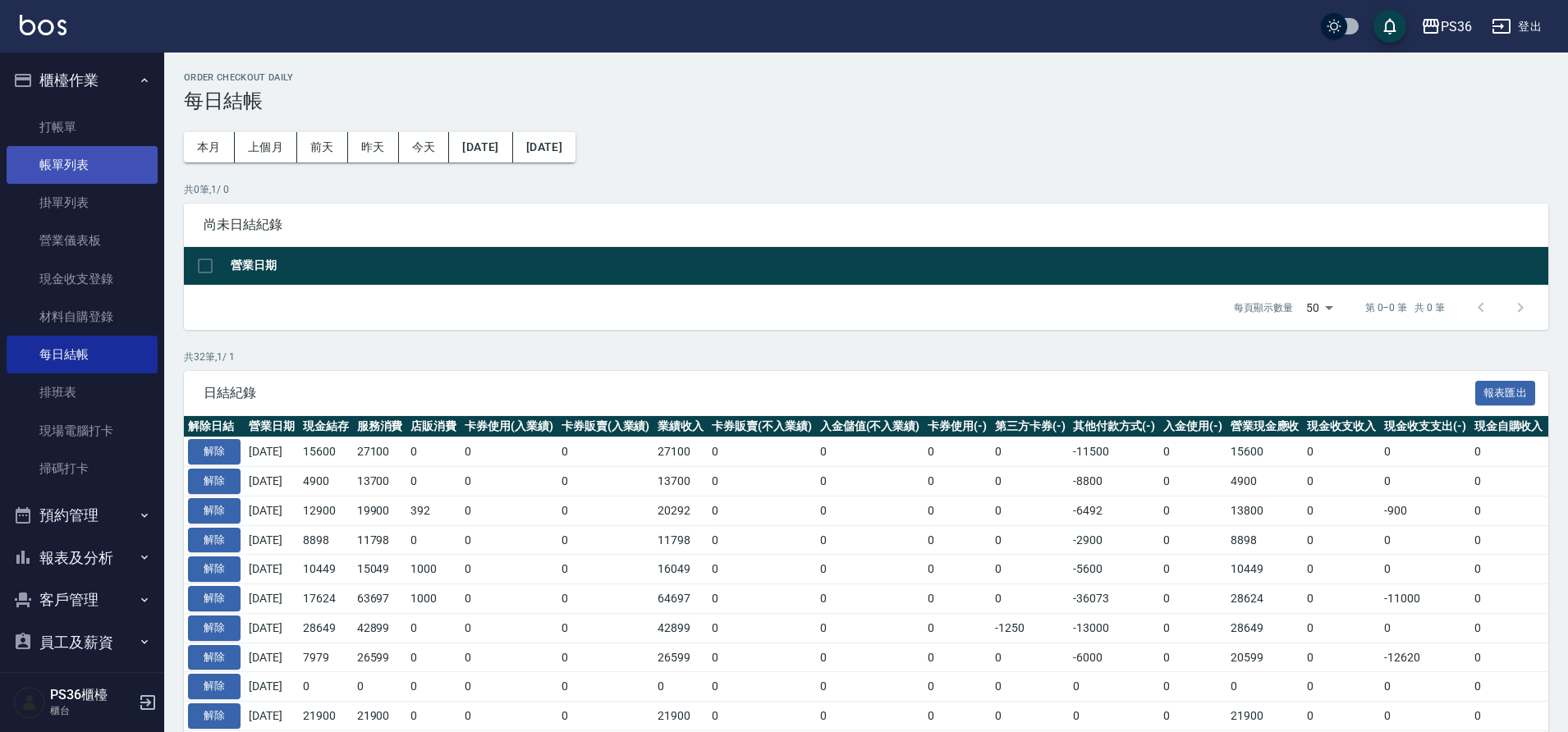
click at [68, 150] on link "帳單列表" at bounding box center [82, 164] width 151 height 38
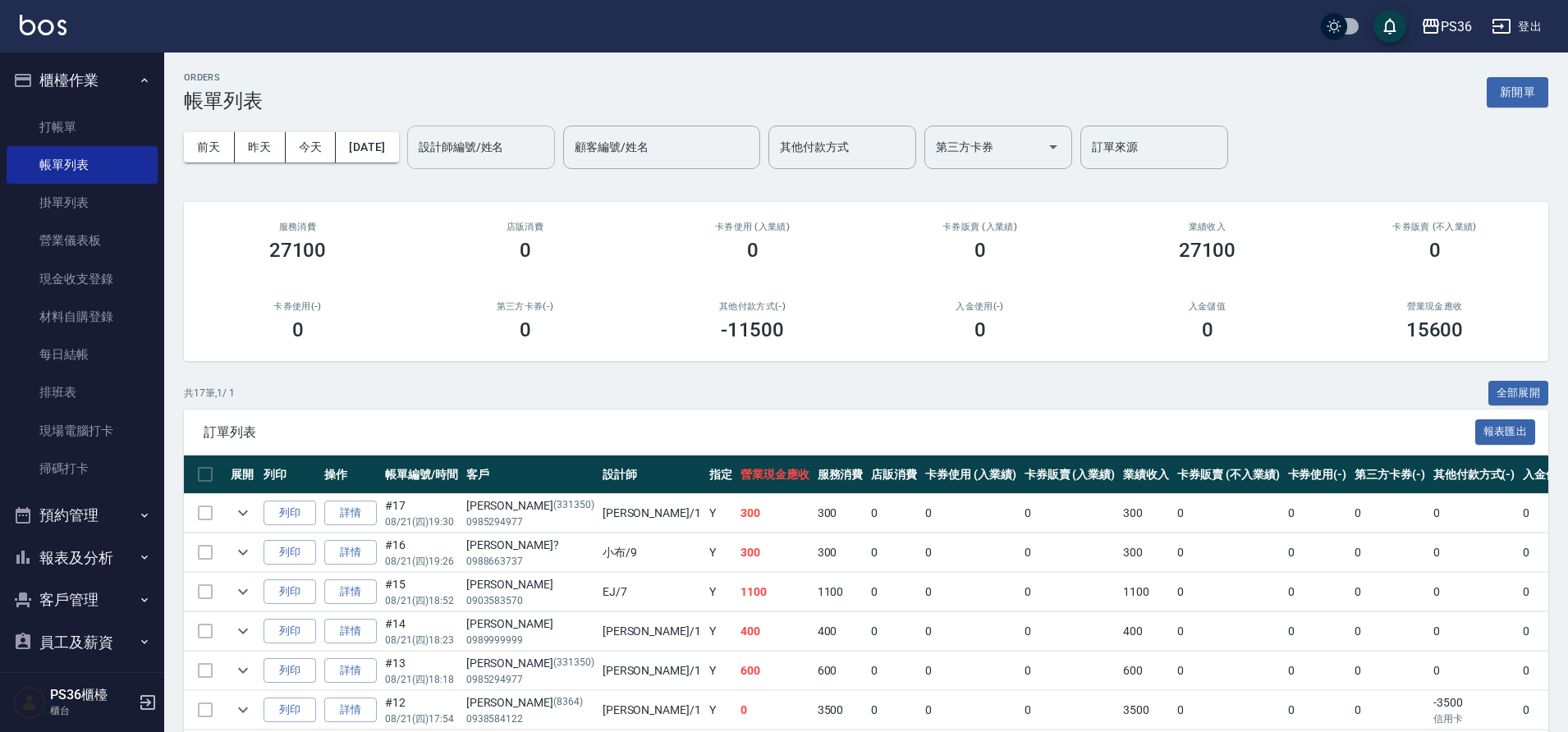
click at [521, 158] on input "設計師編號/姓名" at bounding box center [481, 148] width 133 height 29
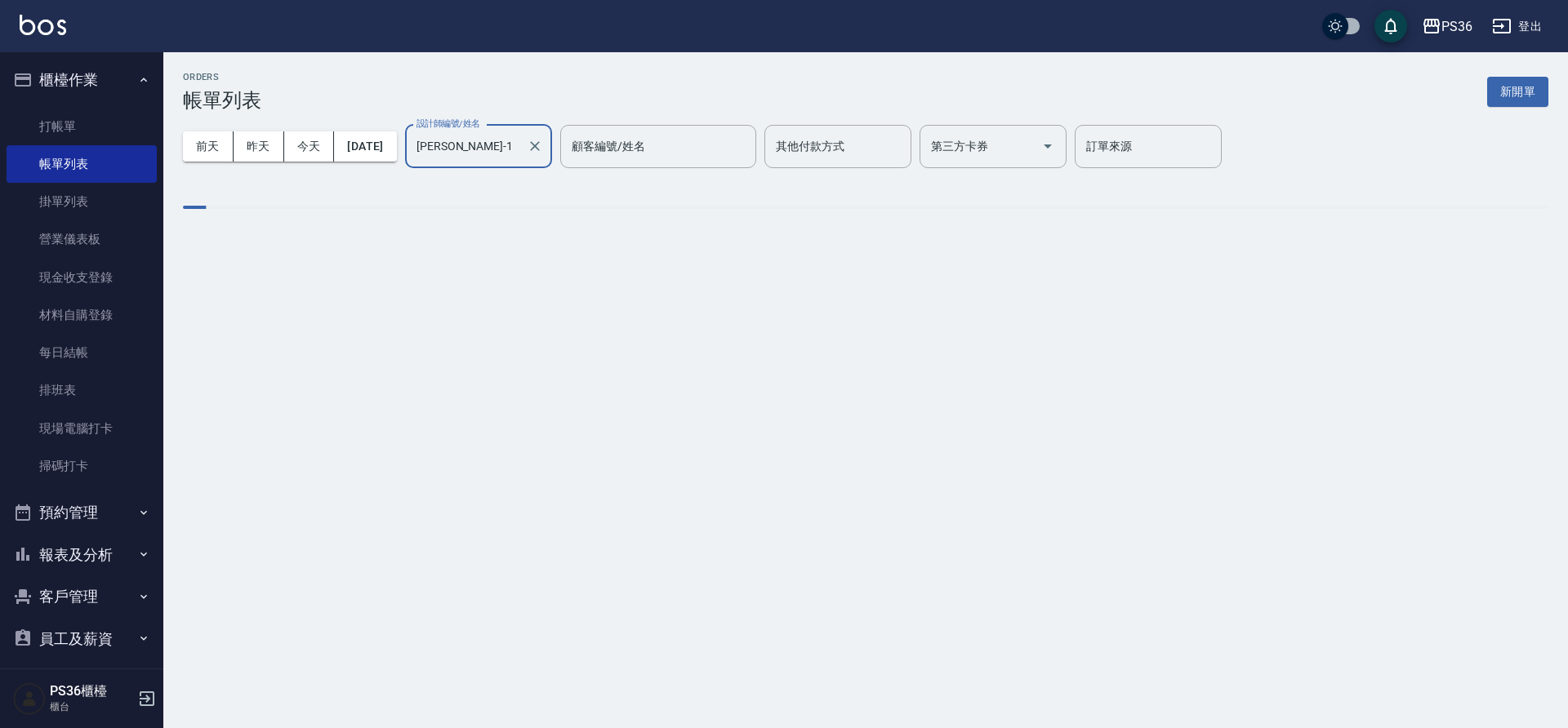
type input "[PERSON_NAME]-1"
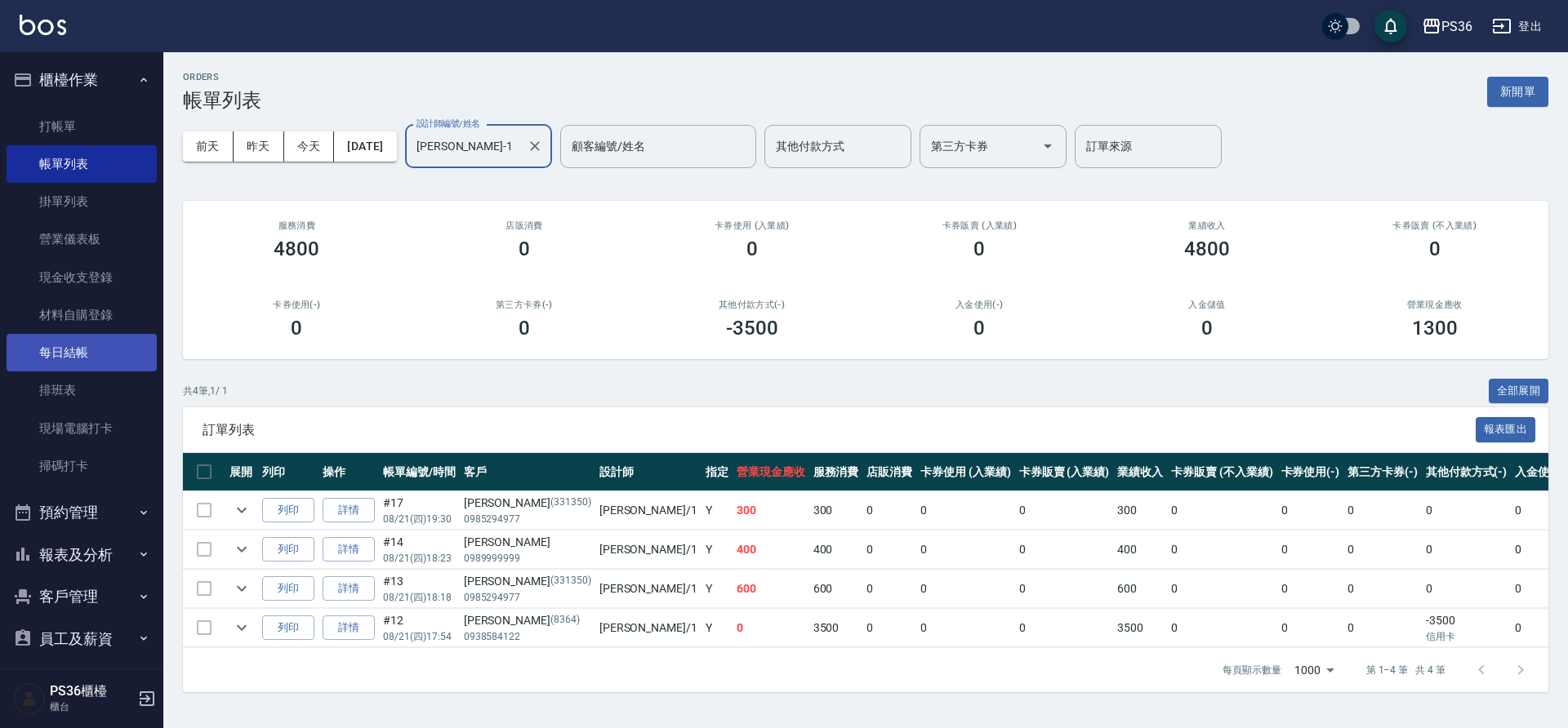
click at [86, 365] on link "每日結帳" at bounding box center [82, 352] width 150 height 37
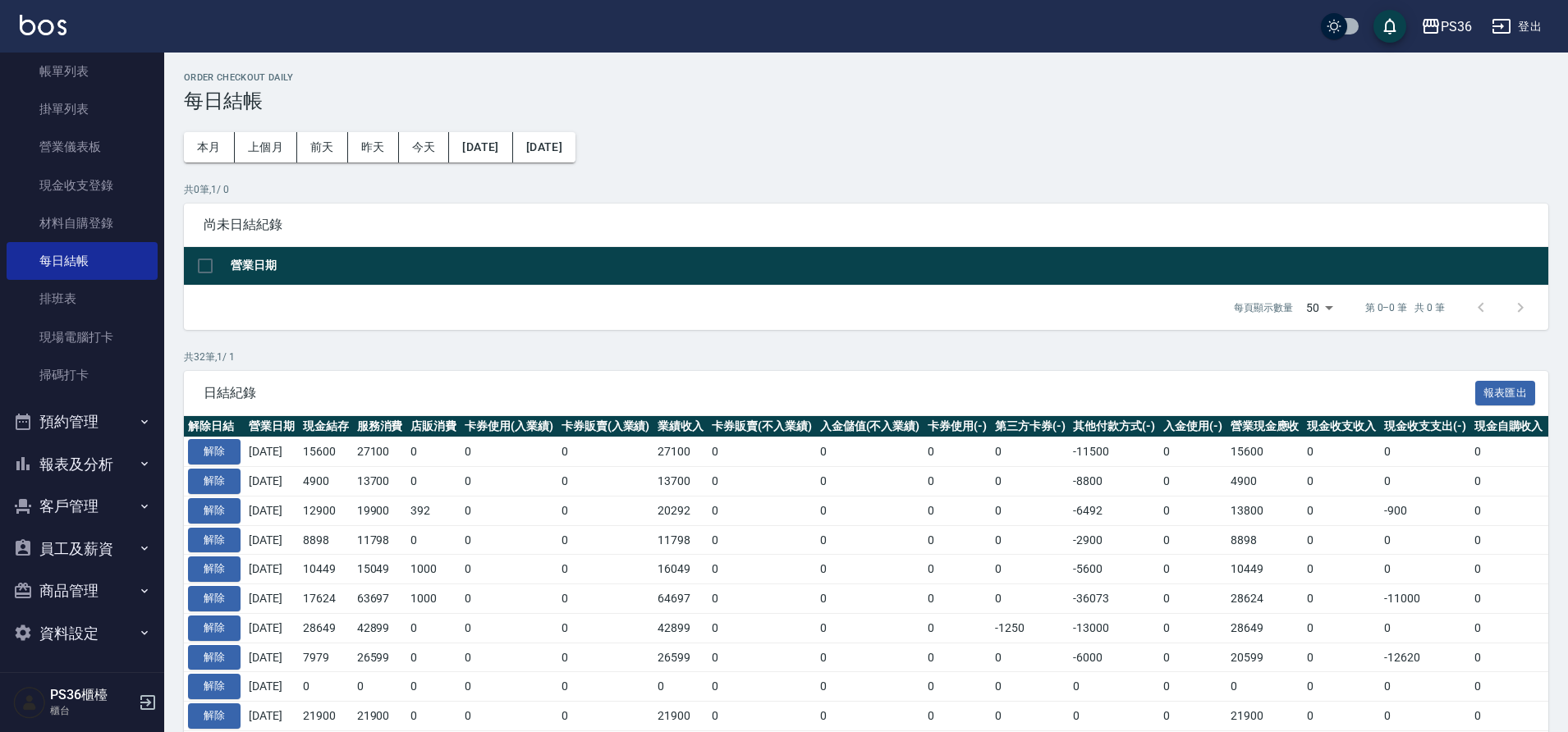
scroll to position [96, 0]
click at [91, 454] on button "報表及分析" at bounding box center [82, 463] width 151 height 42
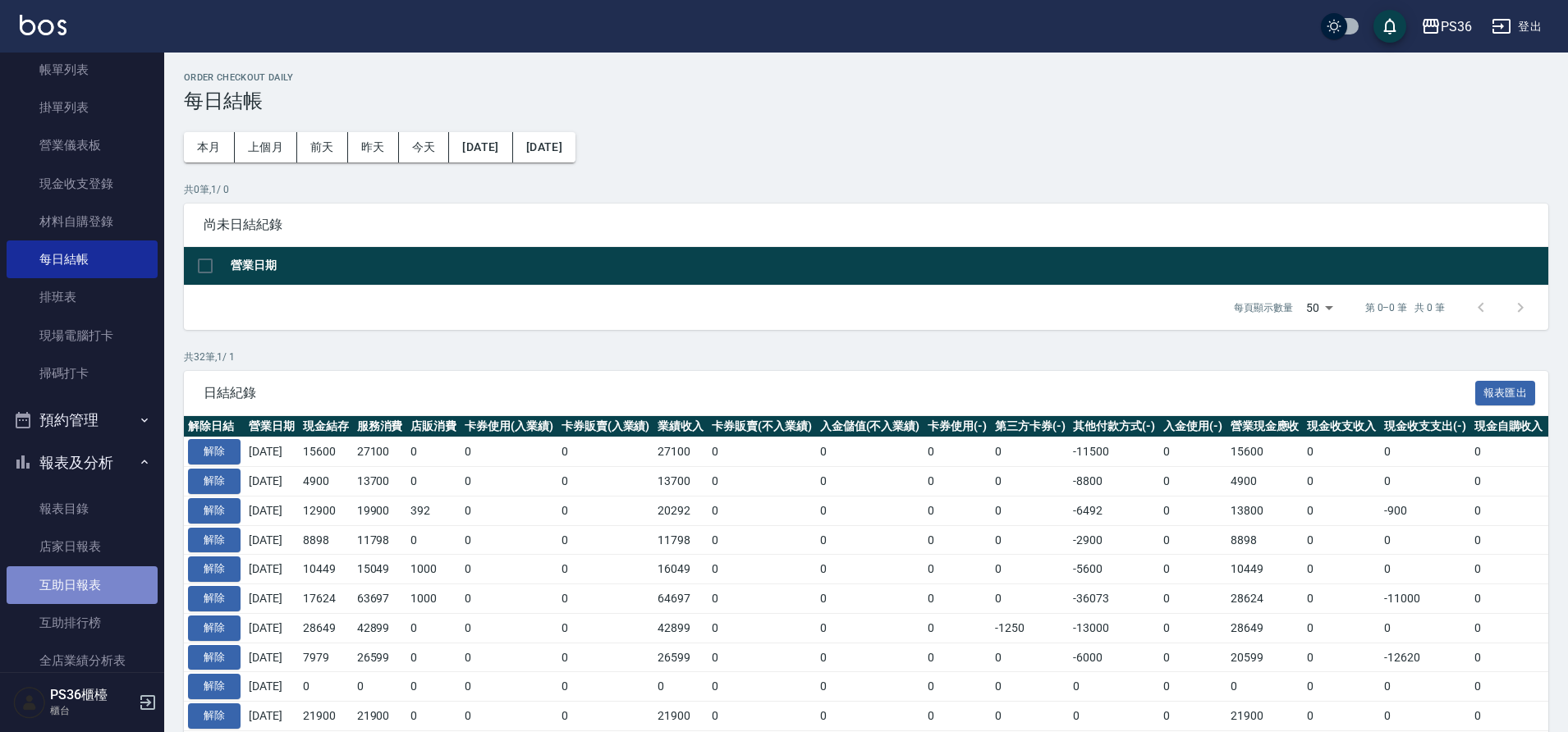
click at [91, 585] on link "互助日報表" at bounding box center [82, 584] width 151 height 38
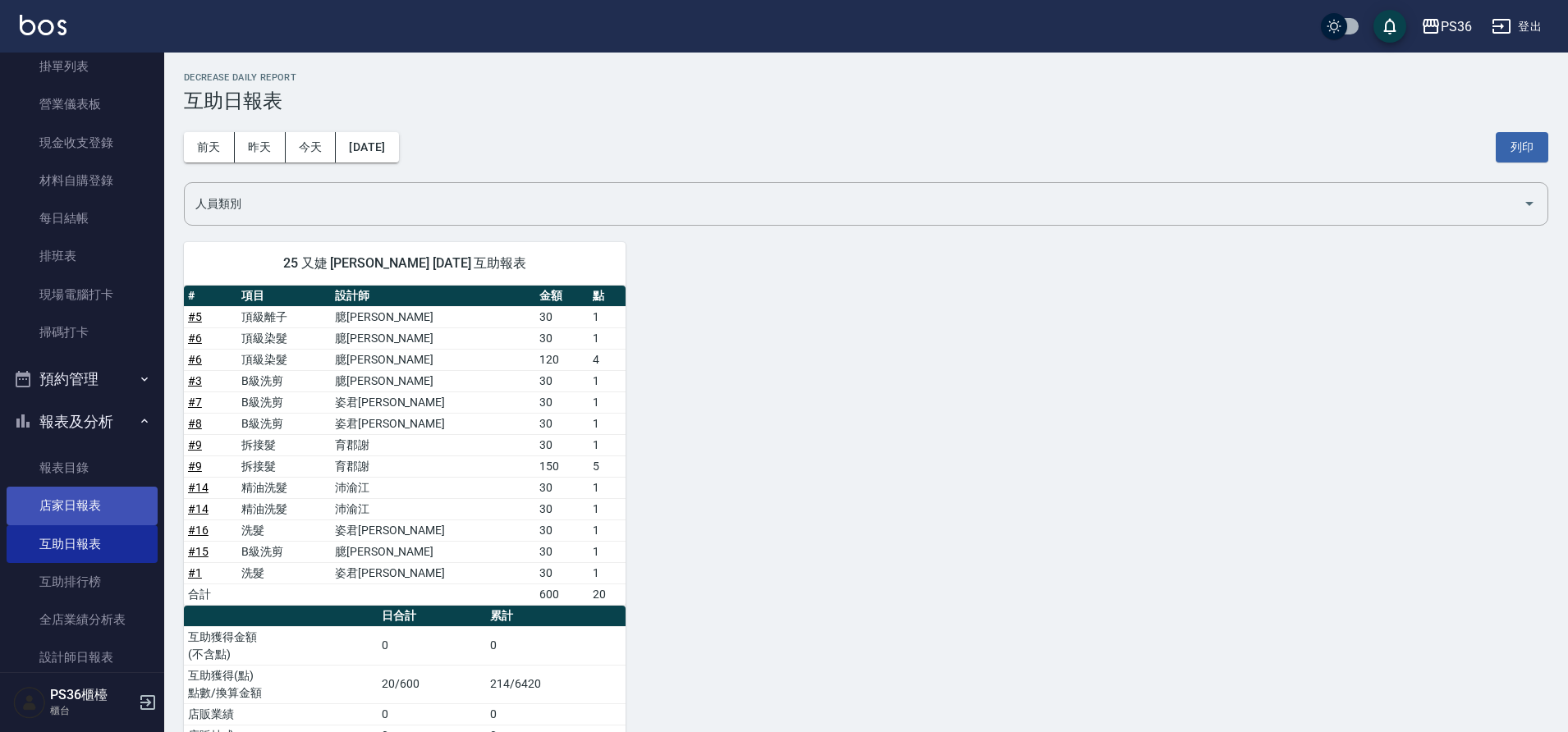
scroll to position [178, 0]
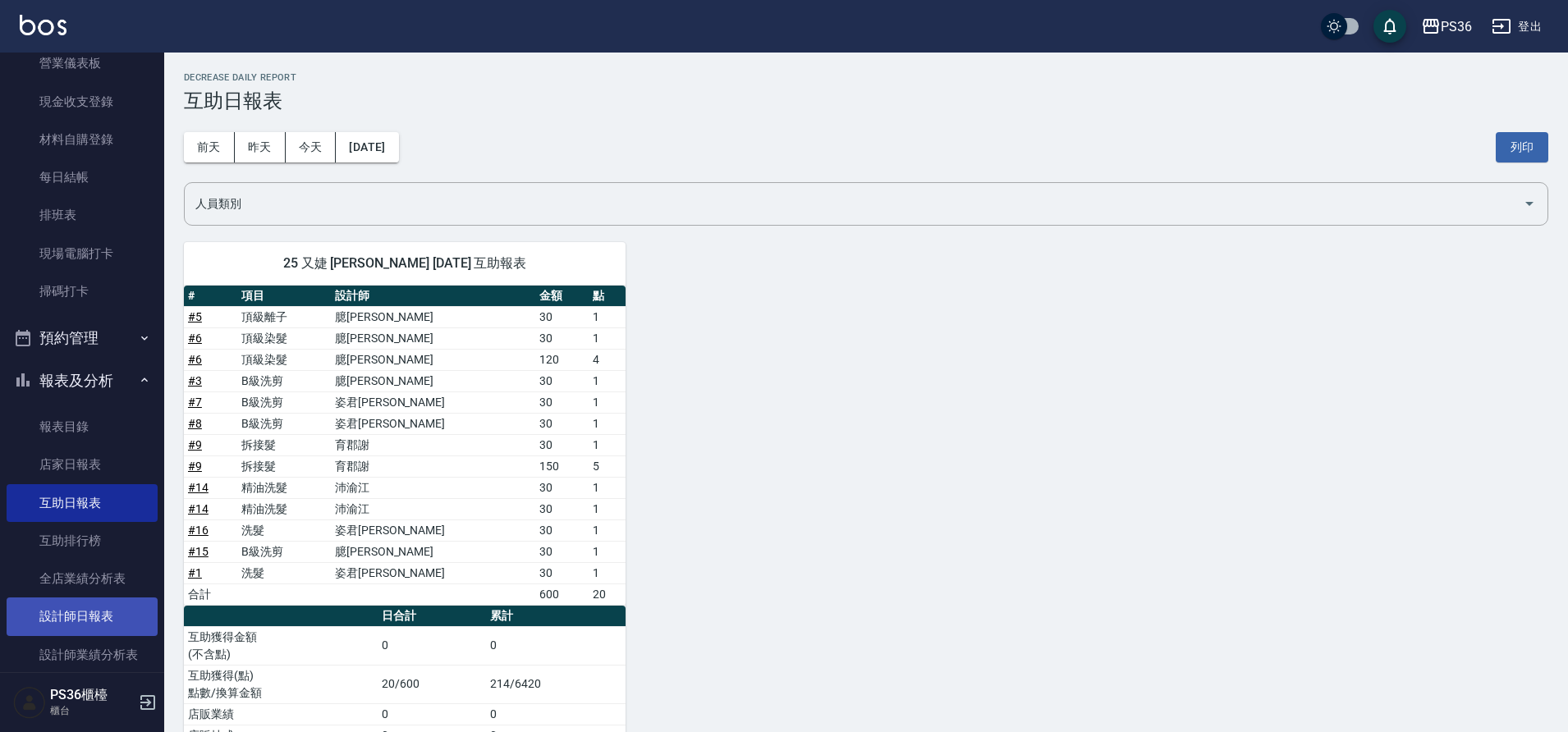
click at [100, 604] on link "設計師日報表" at bounding box center [82, 616] width 151 height 38
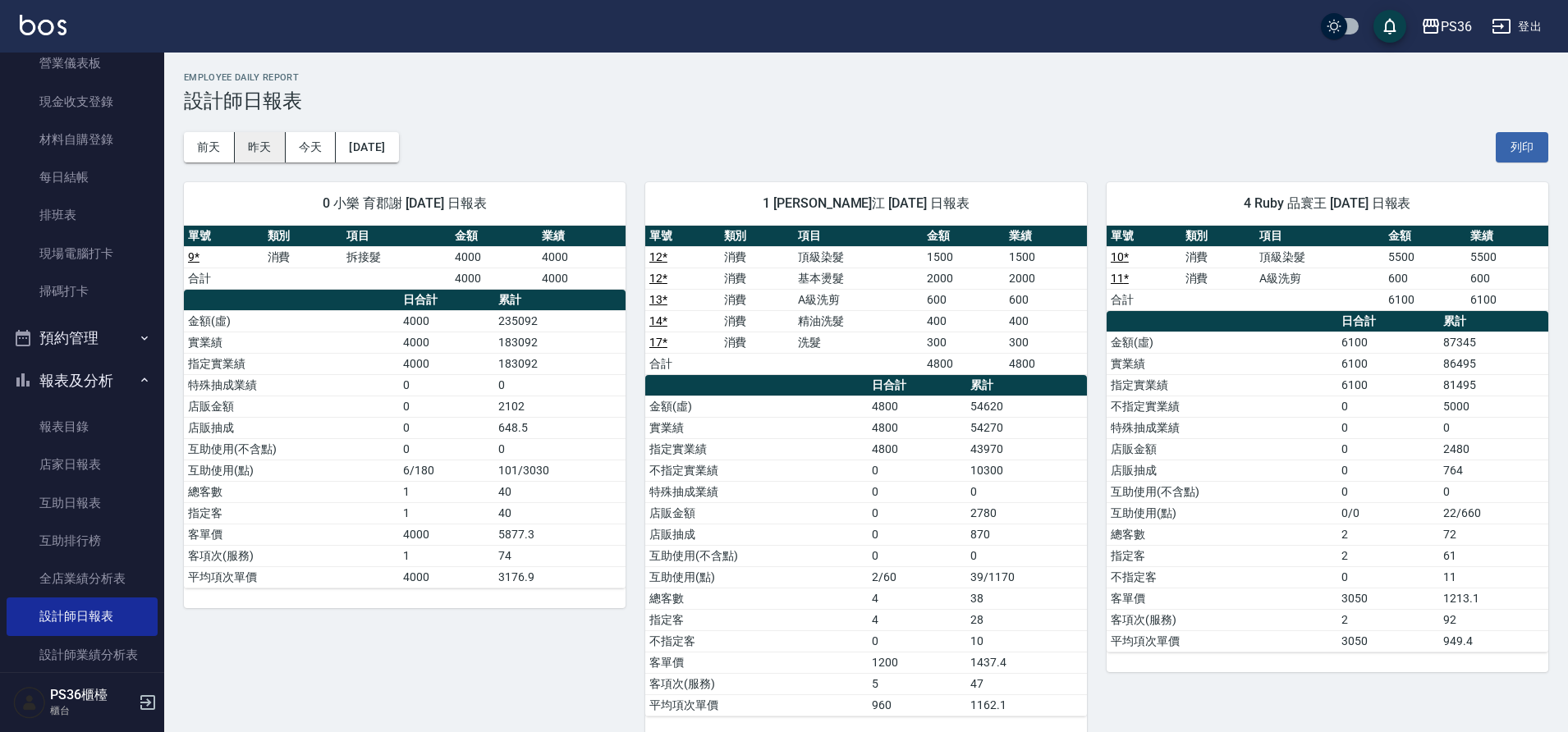
click at [261, 140] on button "昨天" at bounding box center [260, 147] width 51 height 30
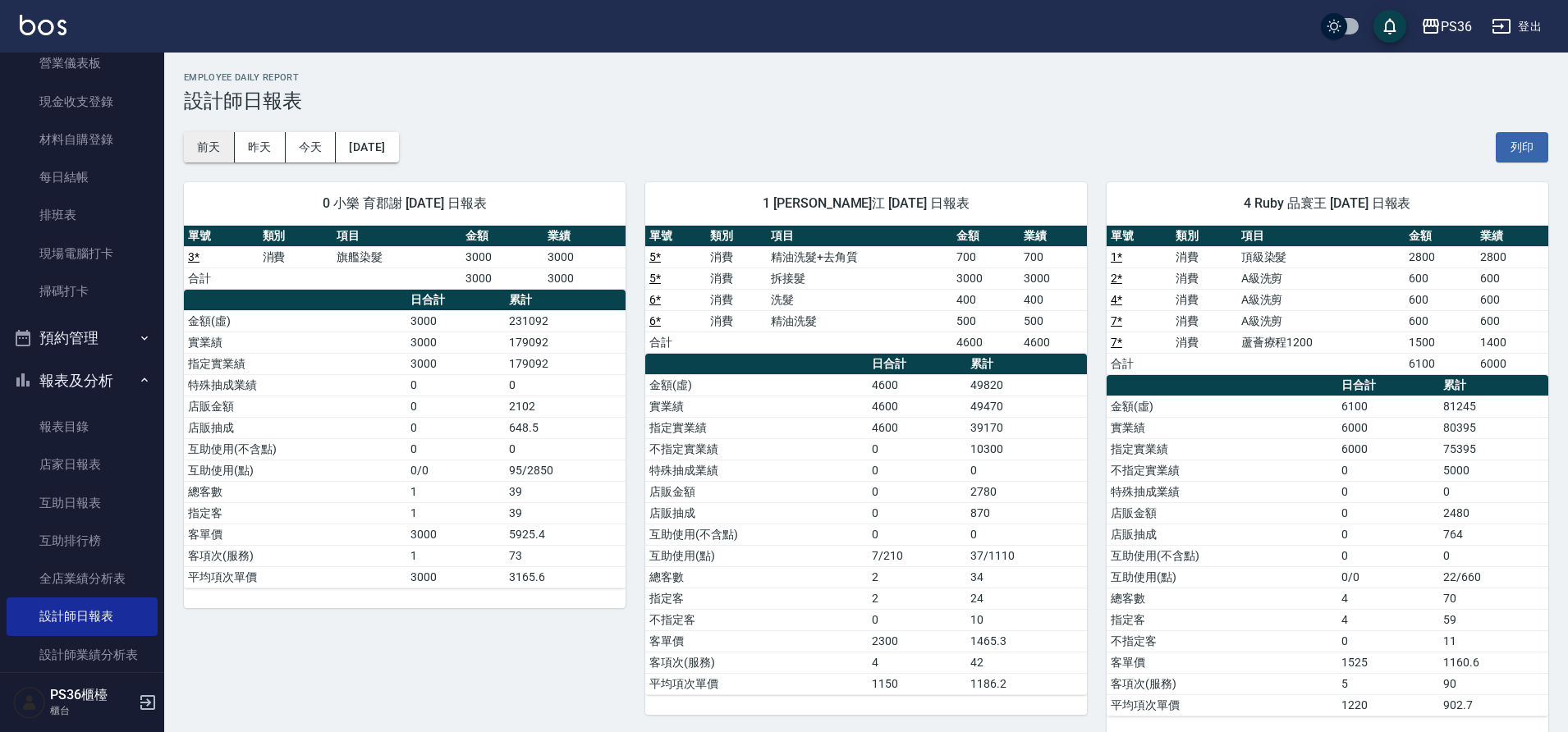
click at [214, 146] on button "前天" at bounding box center [209, 147] width 51 height 30
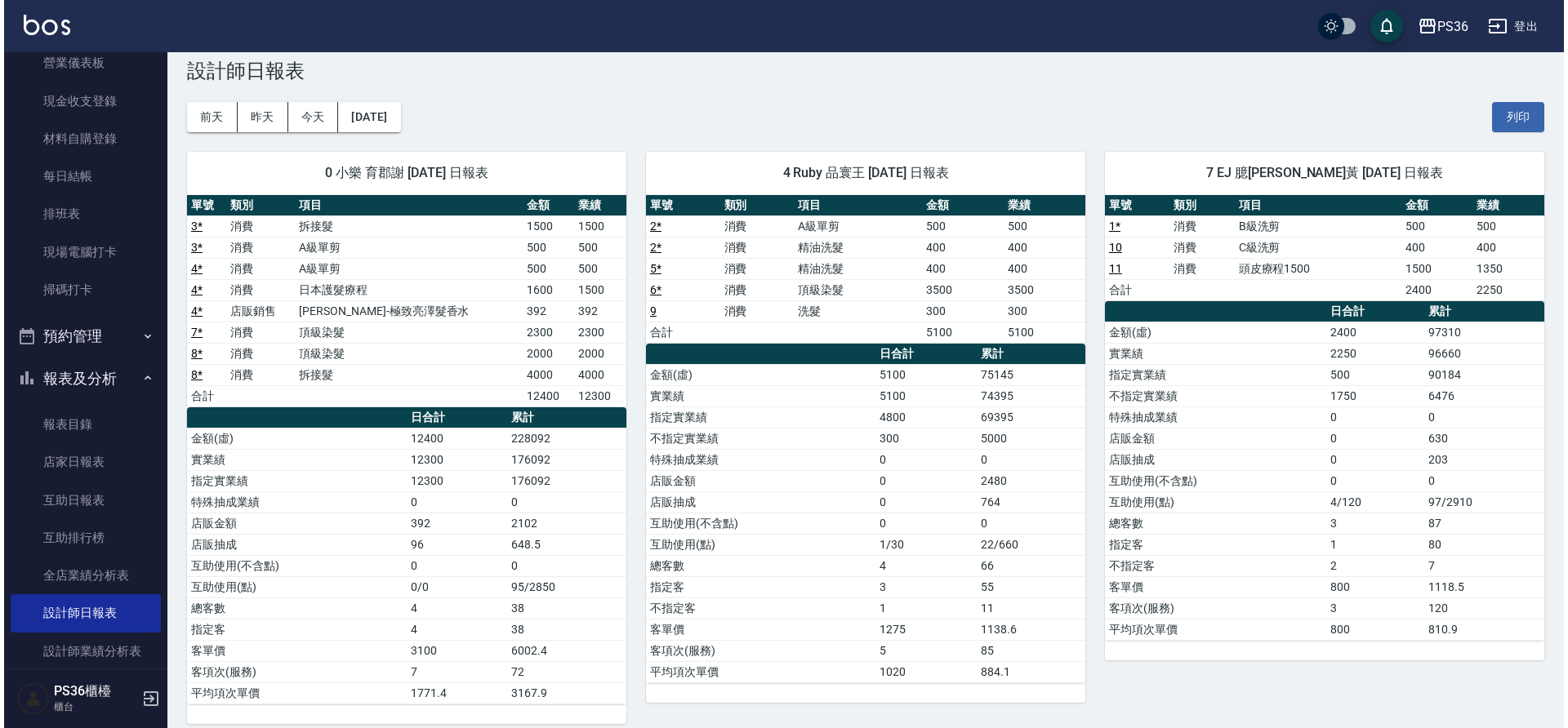
scroll to position [45, 0]
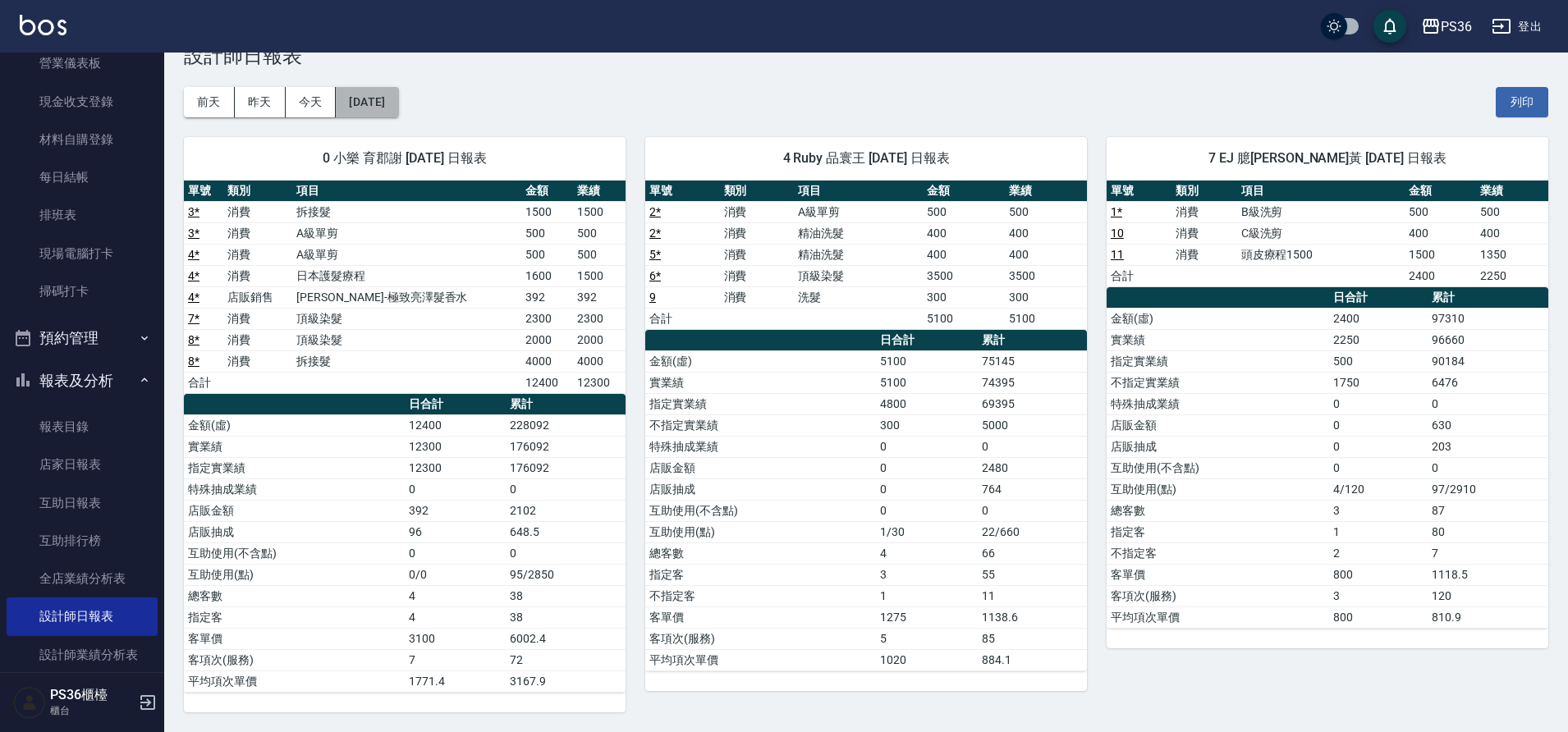
click at [386, 108] on button "[DATE]" at bounding box center [367, 101] width 63 height 30
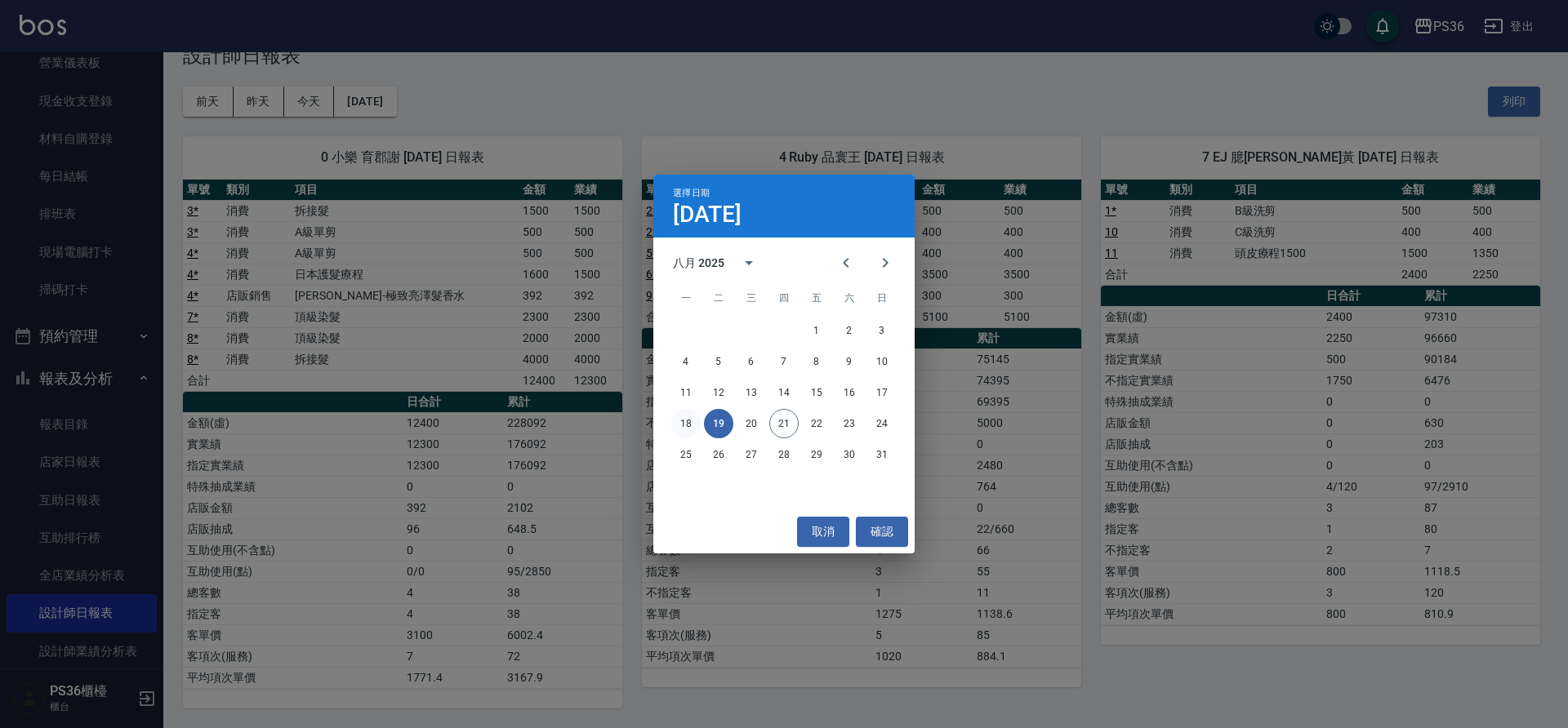
click at [681, 419] on button "18" at bounding box center [686, 424] width 30 height 30
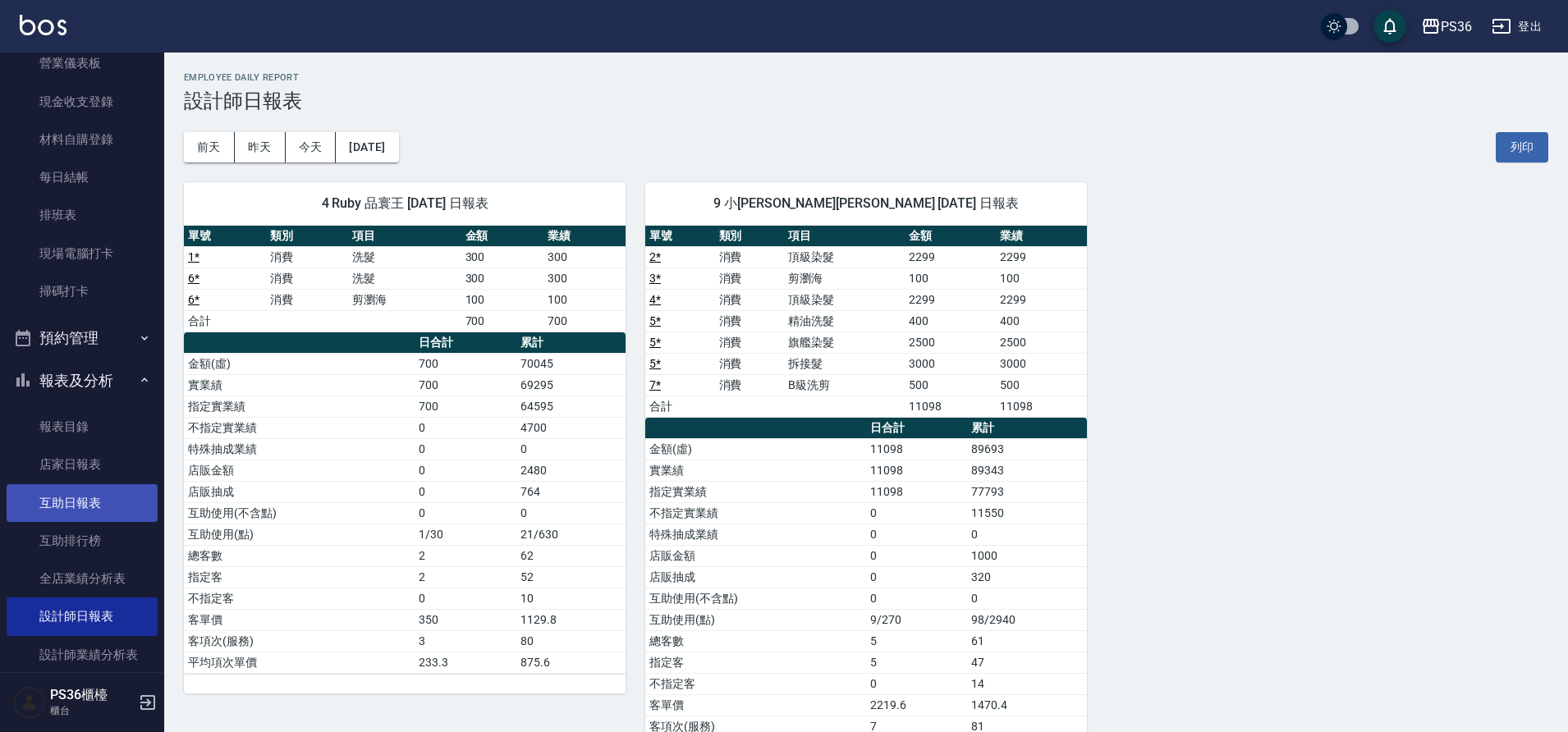
click at [112, 500] on link "互助日報表" at bounding box center [82, 502] width 151 height 38
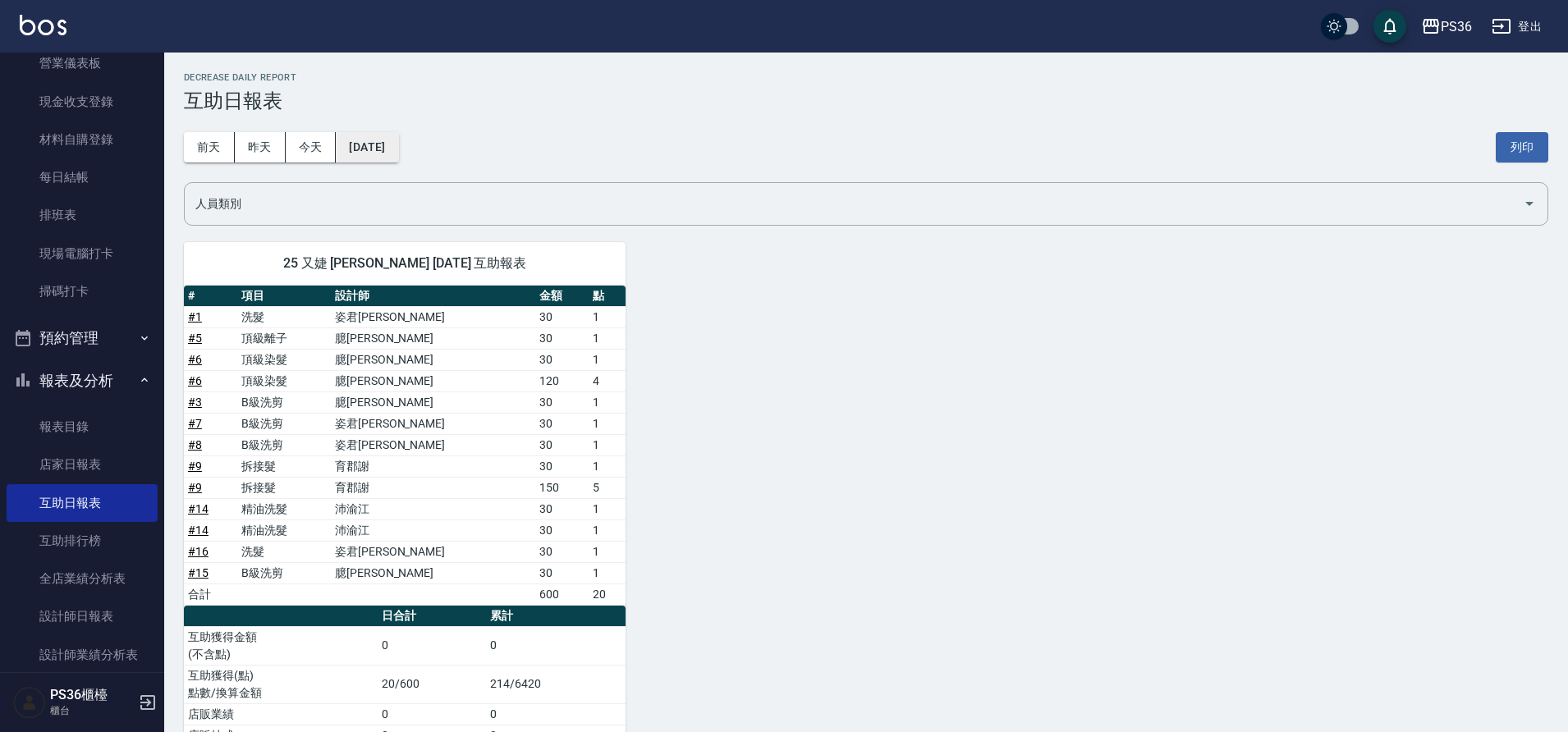
click at [371, 146] on button "[DATE]" at bounding box center [367, 147] width 63 height 30
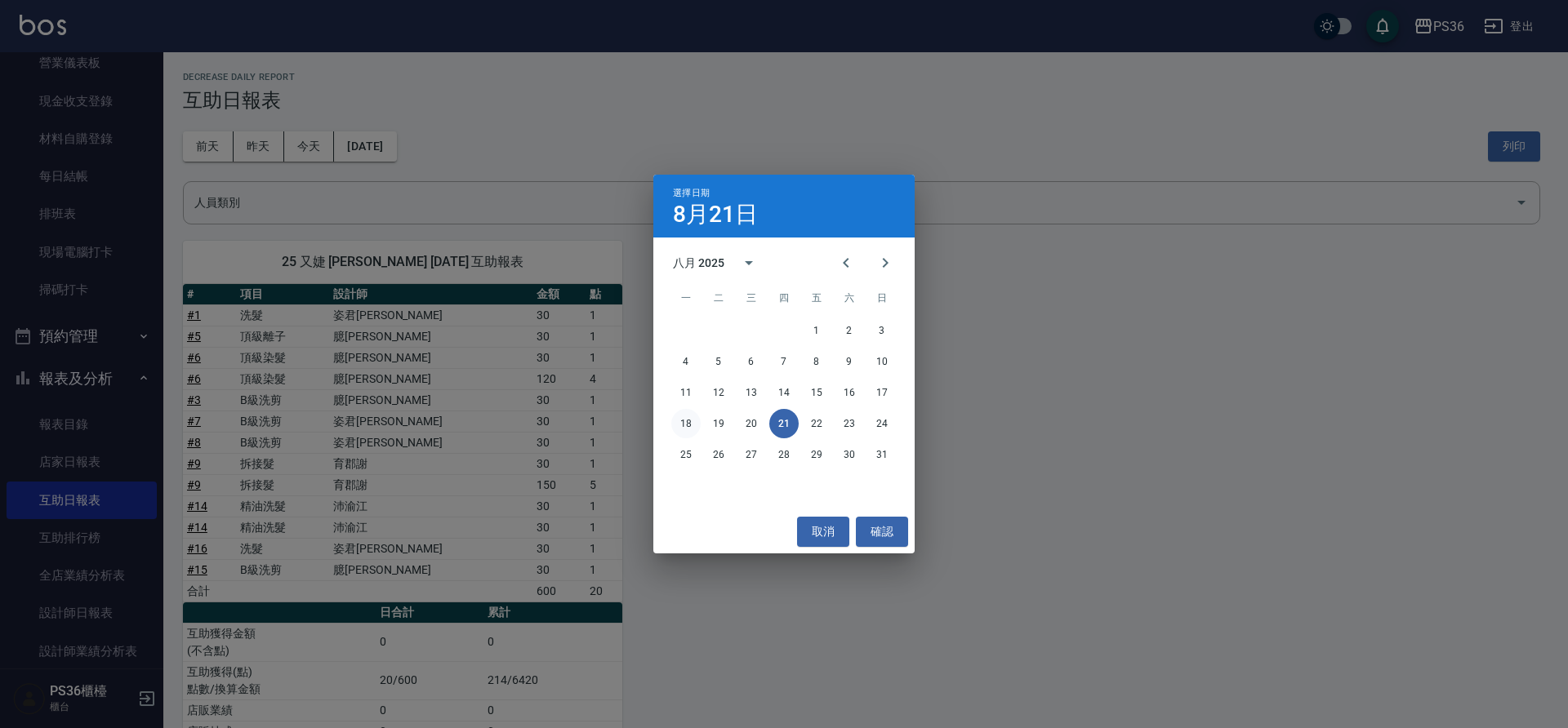
click at [681, 422] on button "18" at bounding box center [686, 424] width 30 height 30
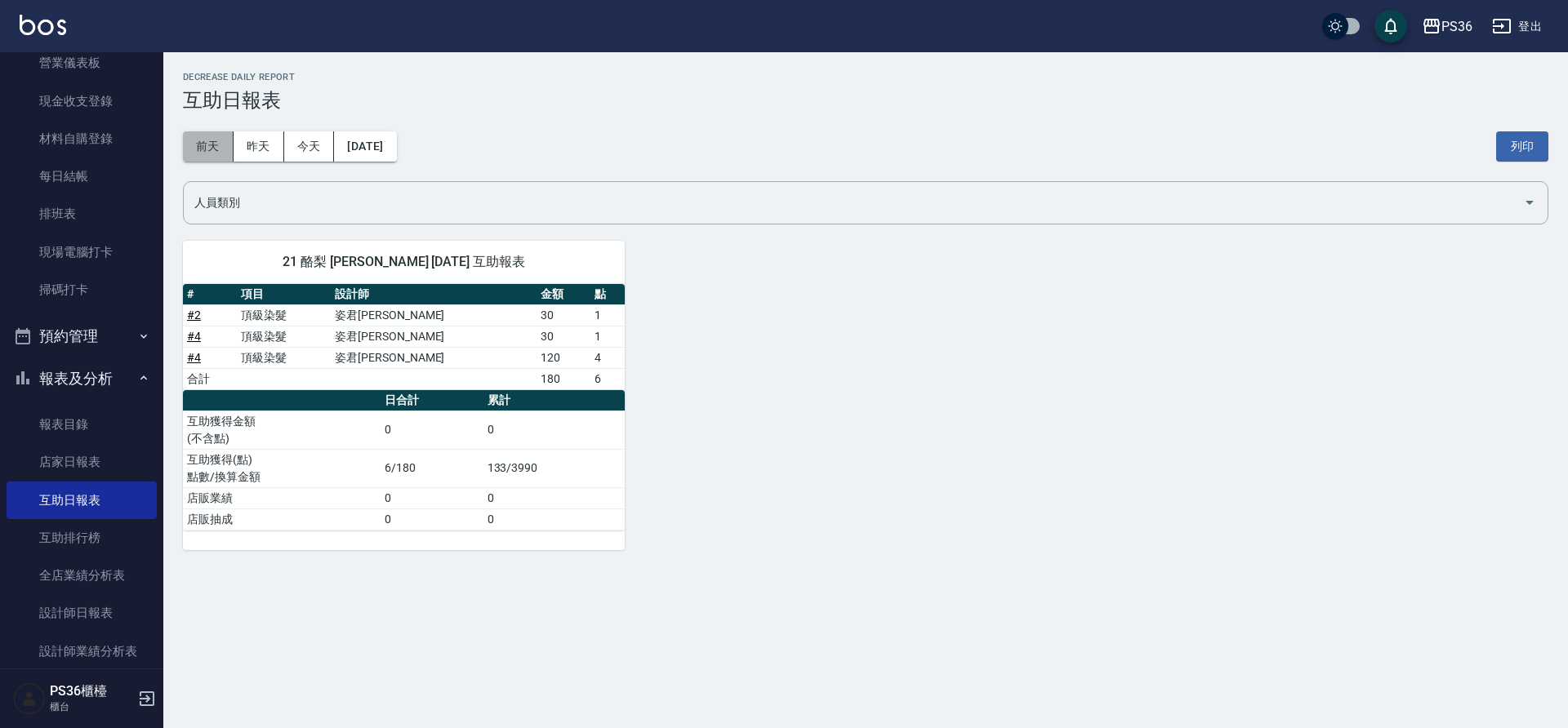
click at [220, 151] on button "前天" at bounding box center [208, 146] width 51 height 30
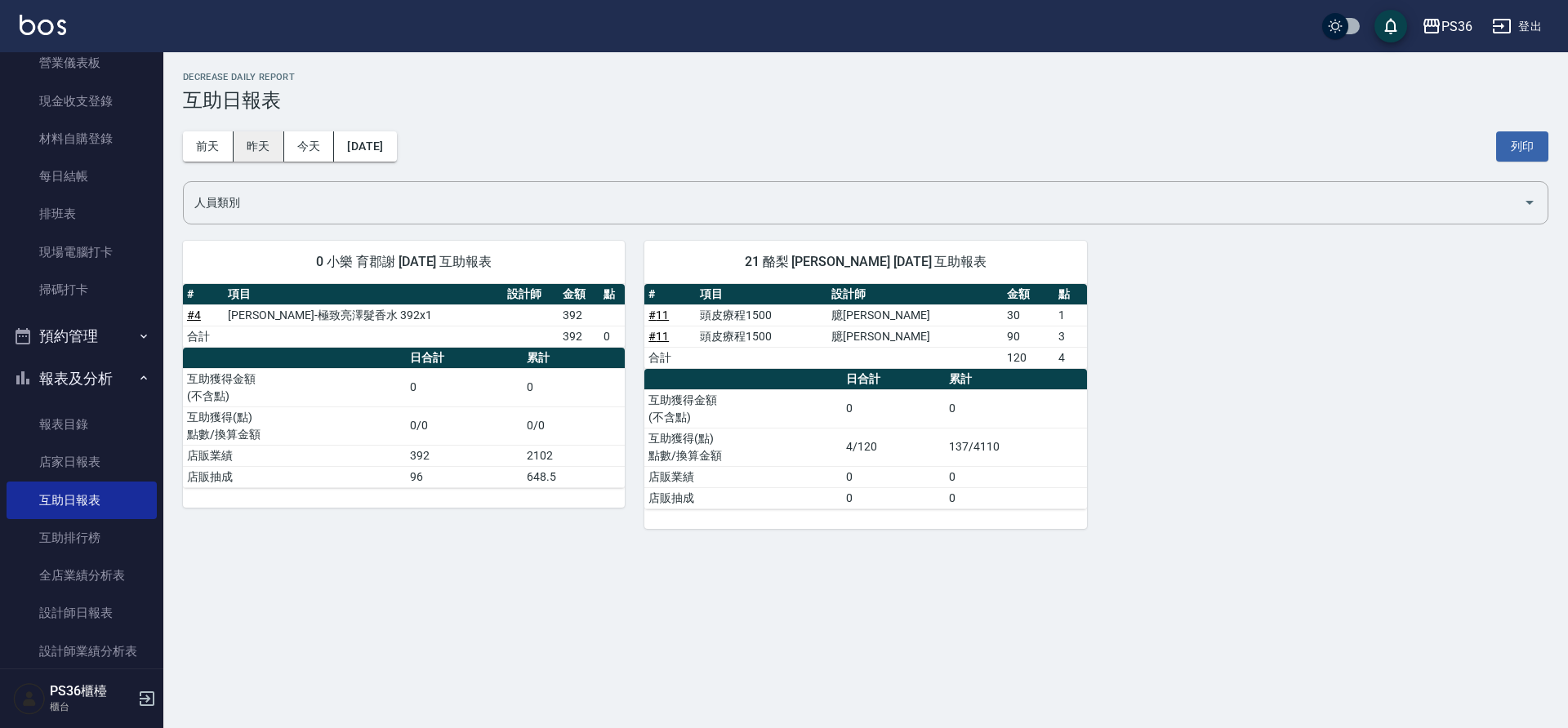
click at [248, 152] on button "昨天" at bounding box center [258, 146] width 51 height 30
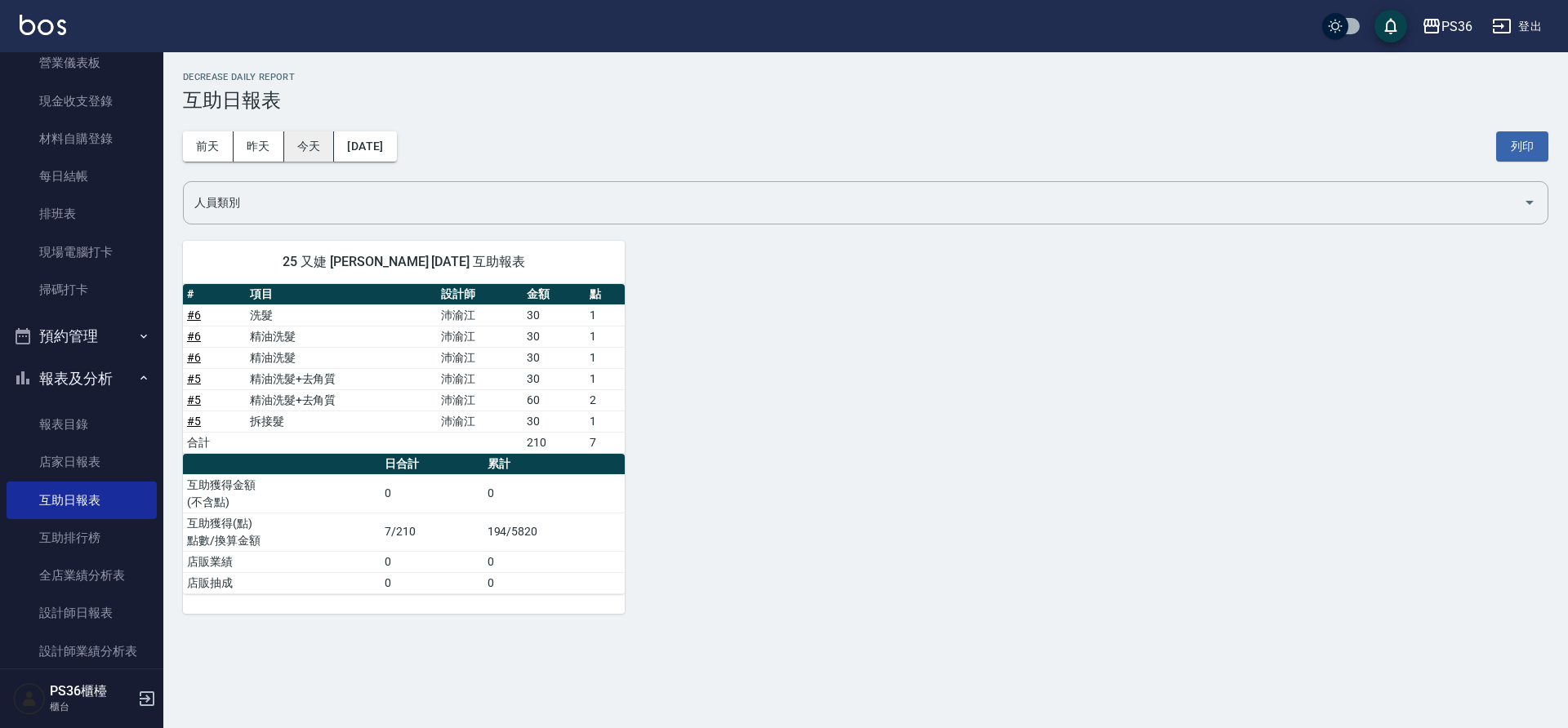
click at [317, 145] on button "今天" at bounding box center [309, 146] width 51 height 30
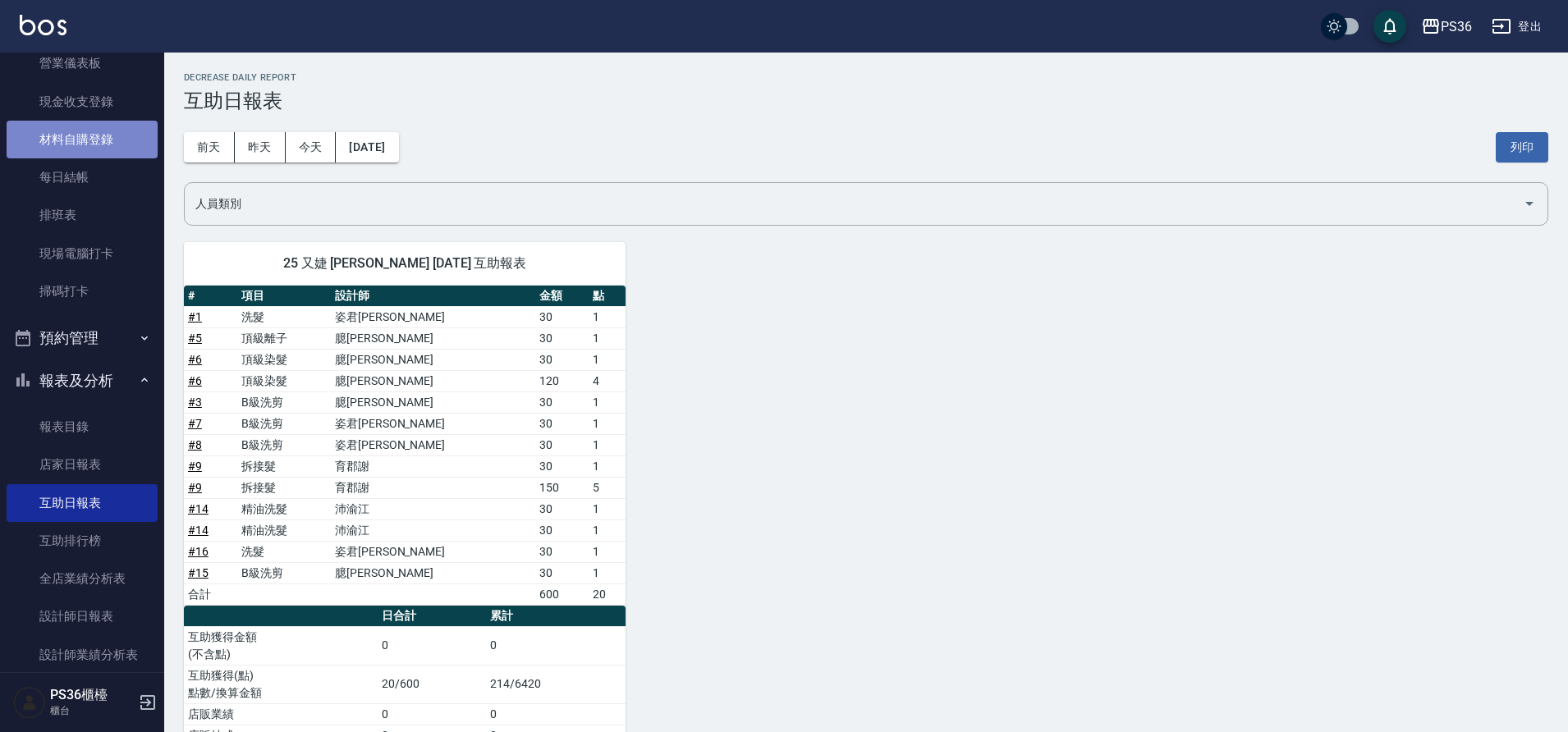
click at [108, 136] on link "材料自購登錄" at bounding box center [82, 139] width 151 height 38
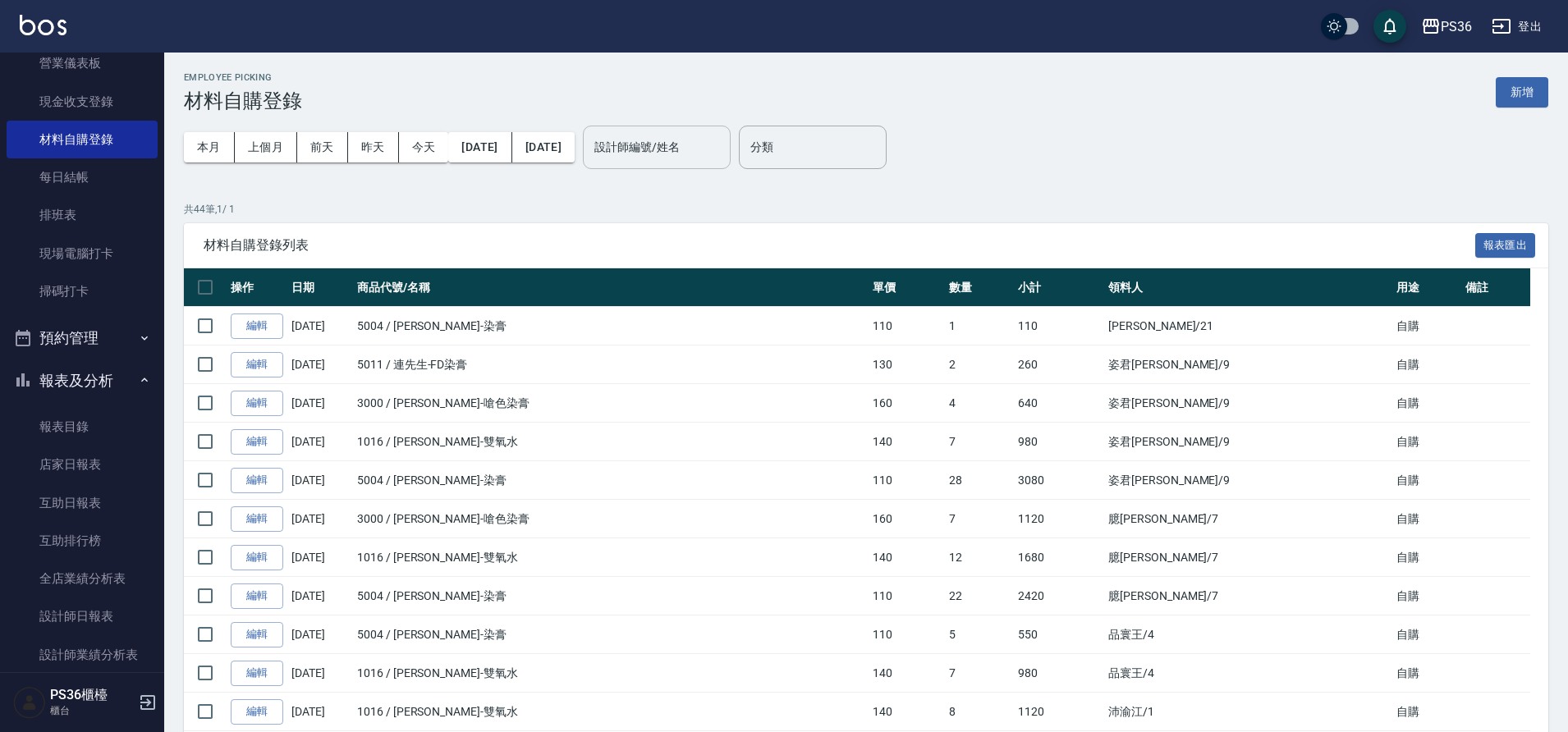
click at [706, 150] on input "設計師編號/姓名" at bounding box center [657, 148] width 133 height 29
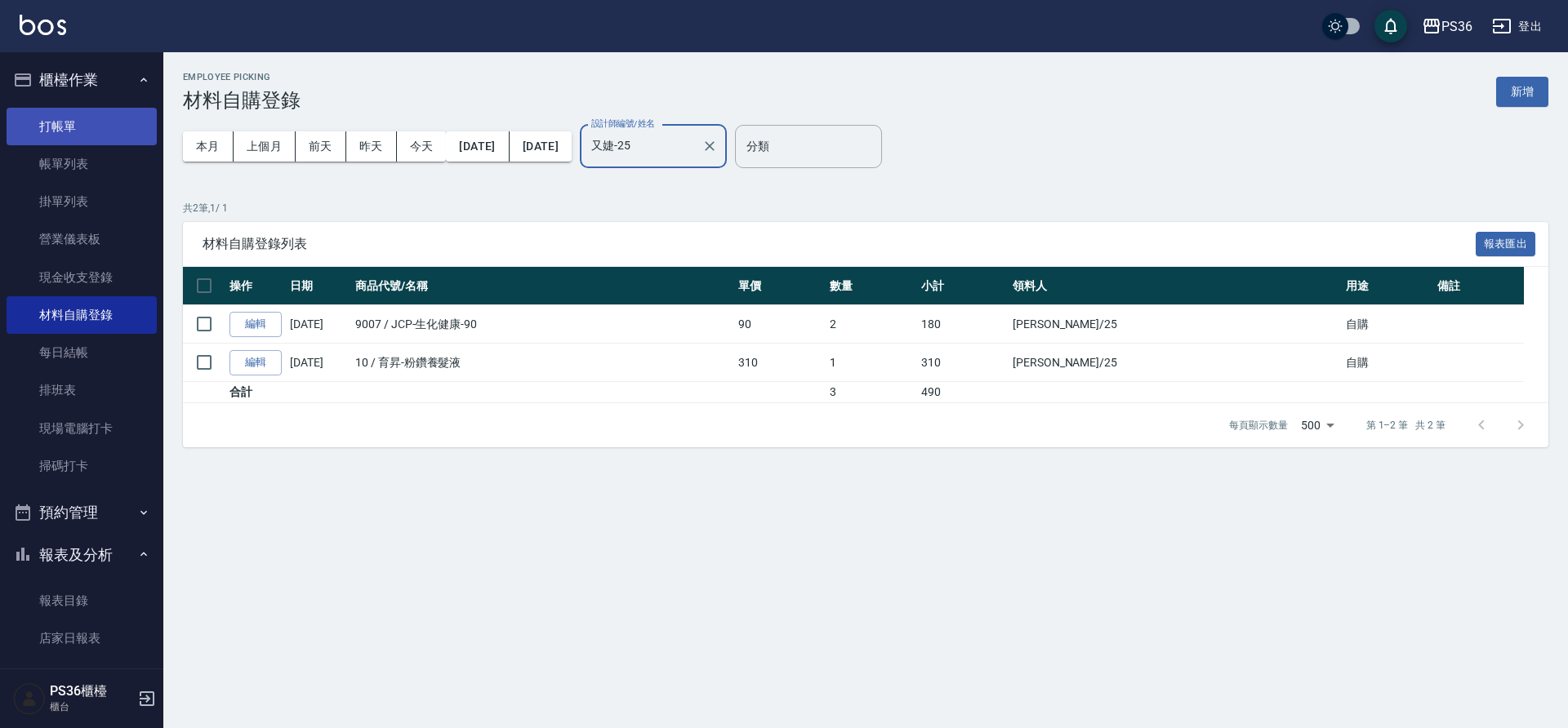
type input "又婕-25"
click at [122, 128] on link "打帳單" at bounding box center [82, 126] width 150 height 37
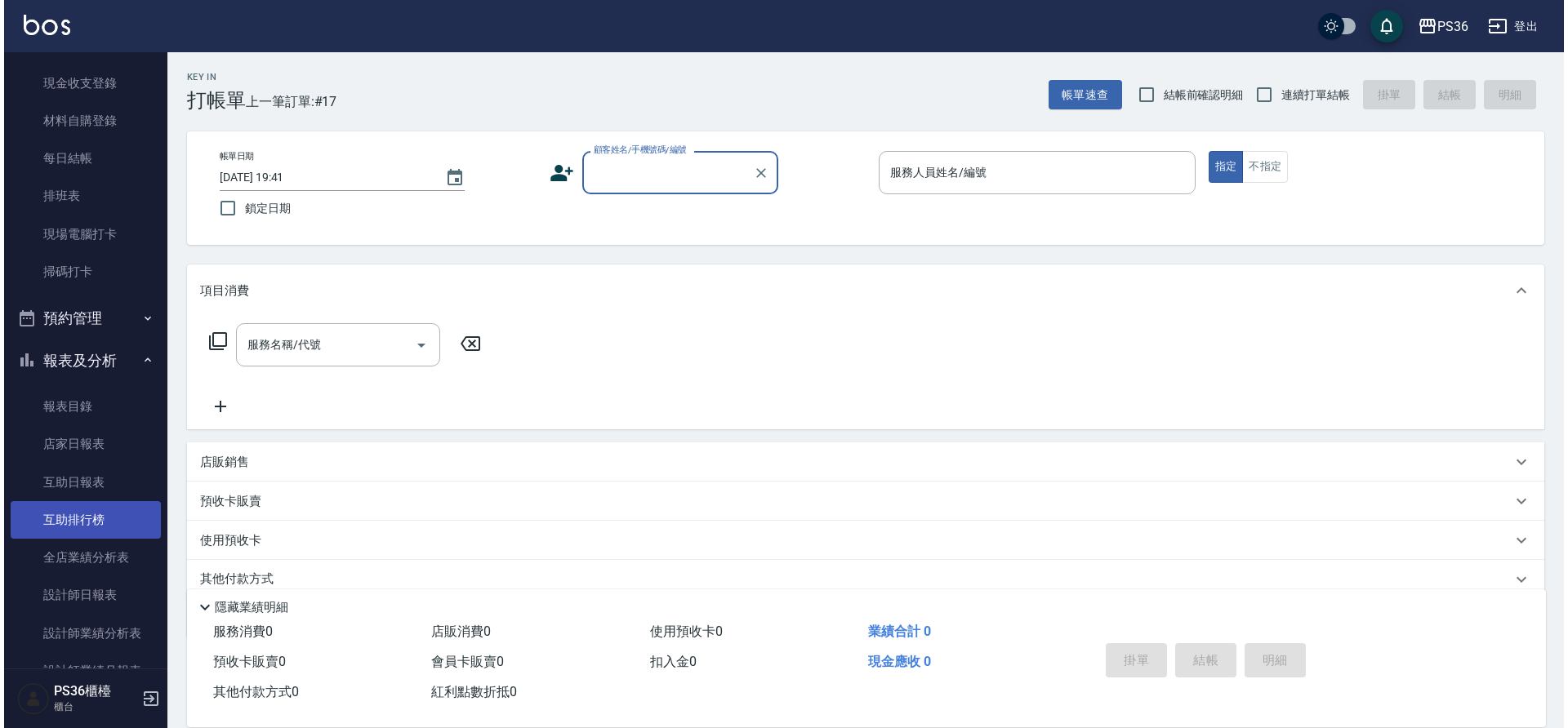
scroll to position [245, 0]
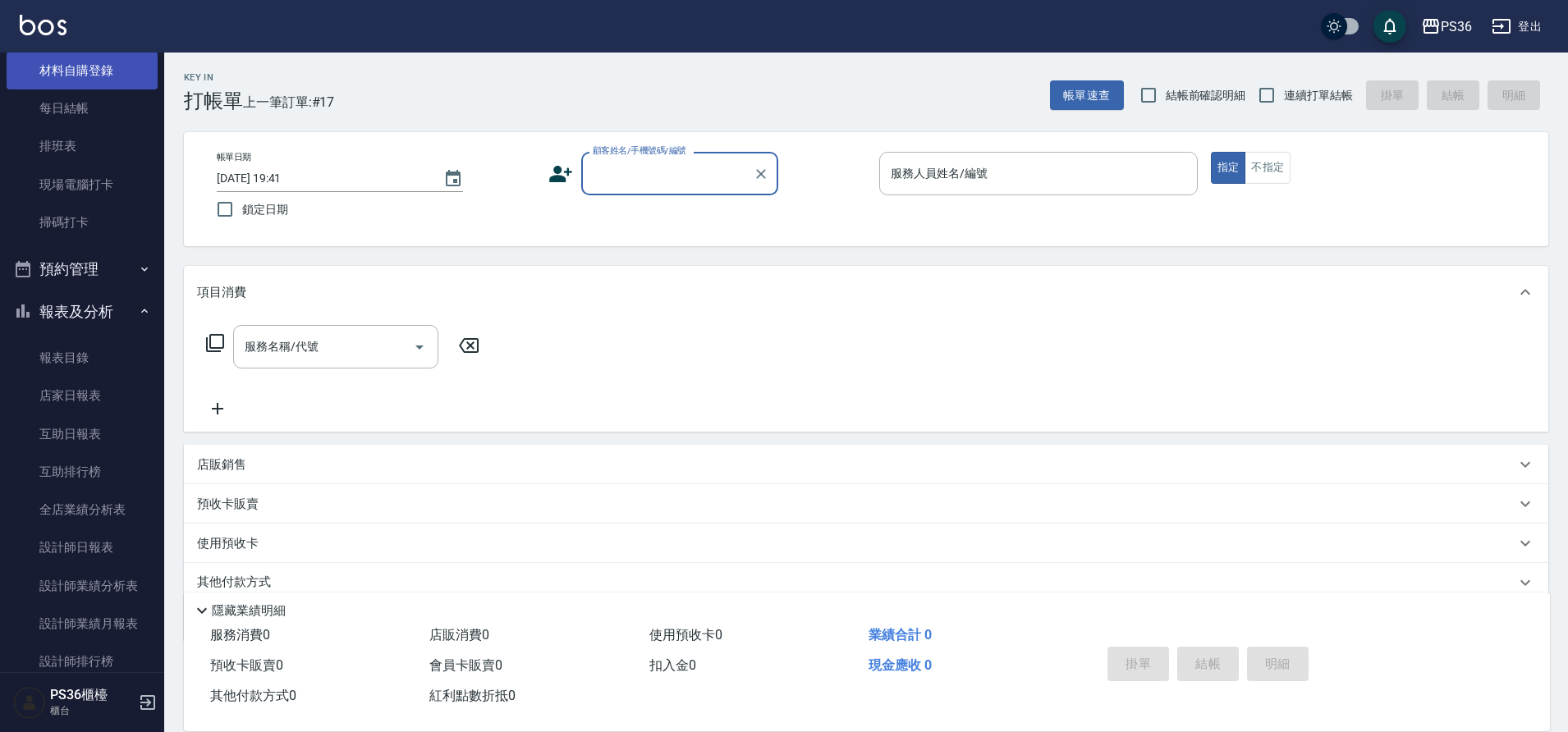
click at [128, 56] on link "材料自購登錄" at bounding box center [82, 70] width 151 height 38
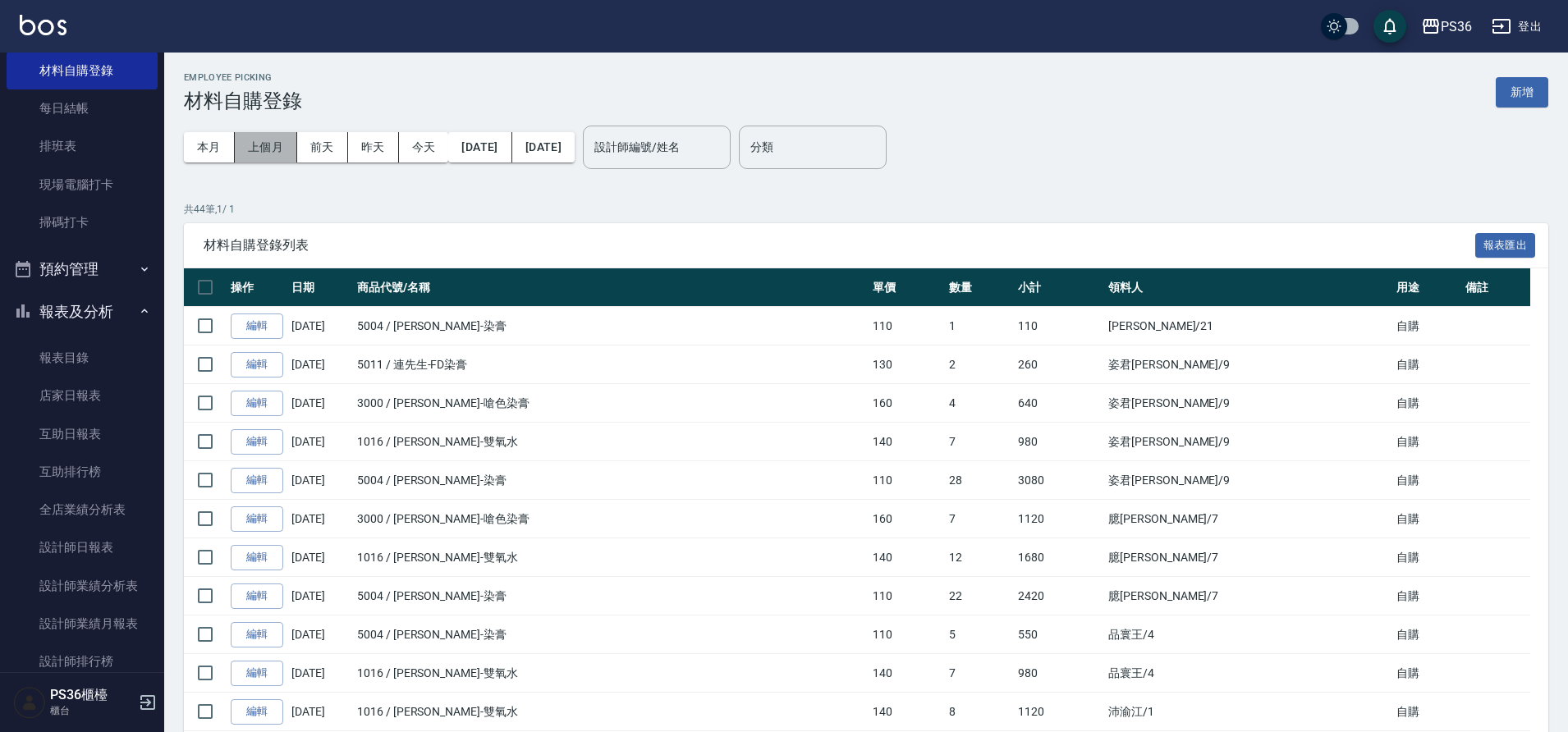
click at [272, 155] on button "上個月" at bounding box center [266, 147] width 63 height 30
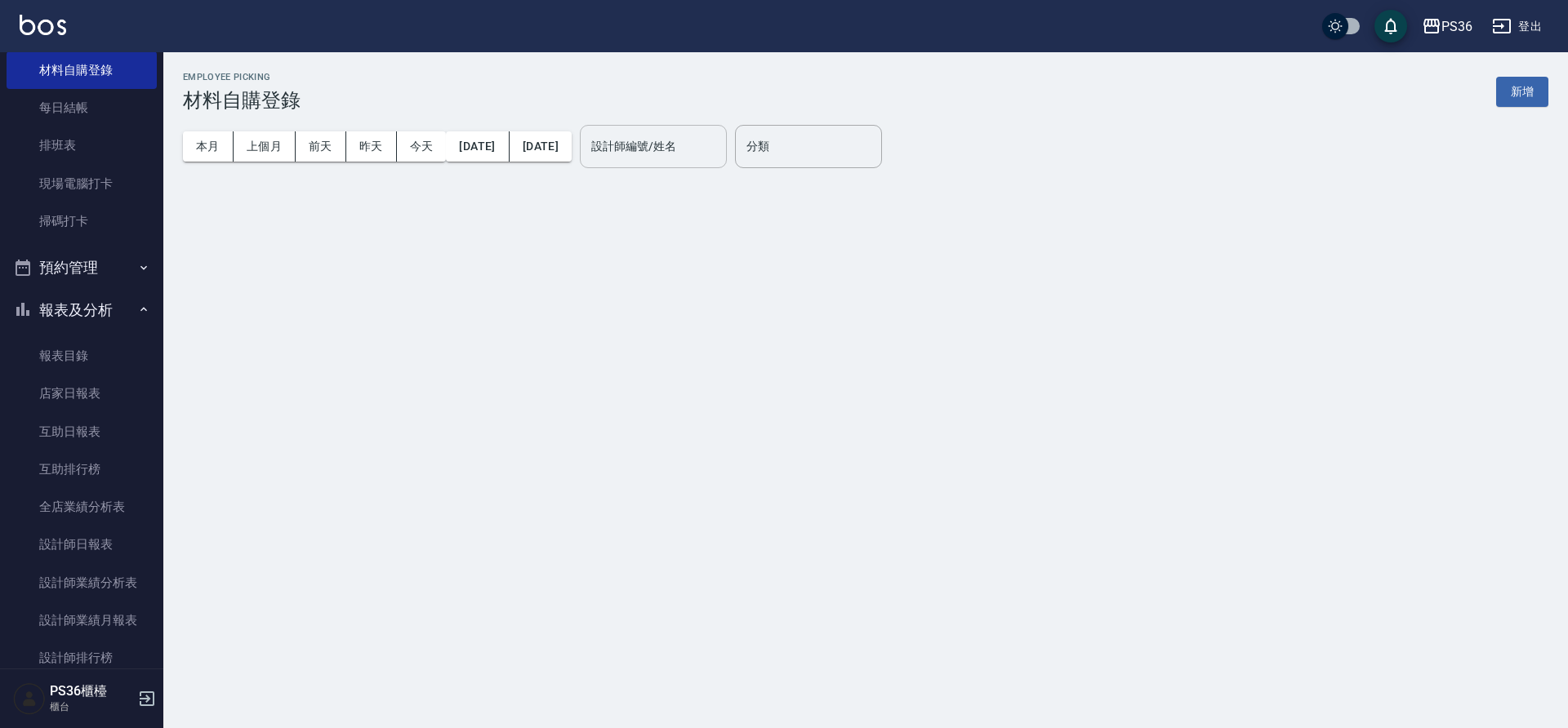
click at [698, 155] on input "設計師編號/姓名" at bounding box center [653, 147] width 133 height 29
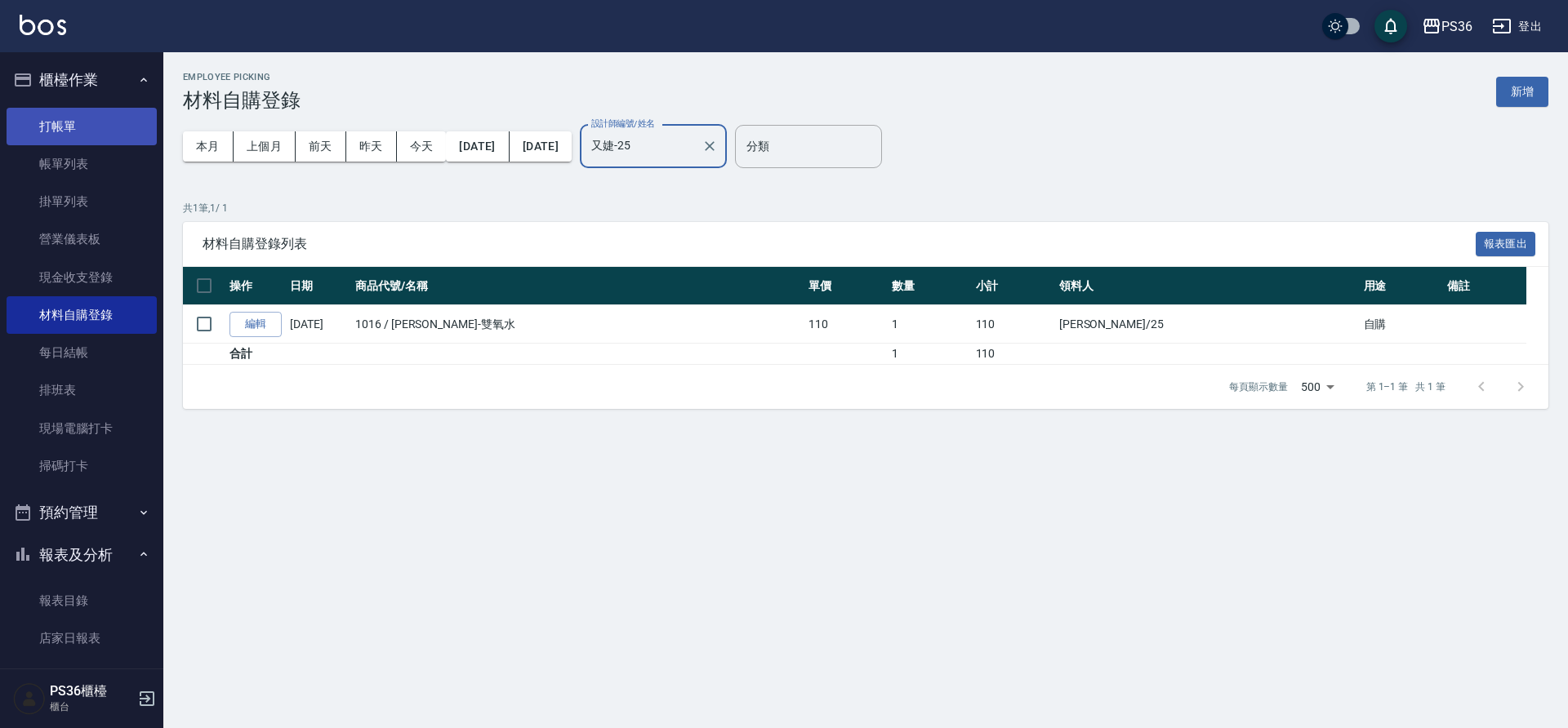
type input "又婕-25"
click at [91, 128] on link "打帳單" at bounding box center [82, 126] width 150 height 37
